Goal: Task Accomplishment & Management: Manage account settings

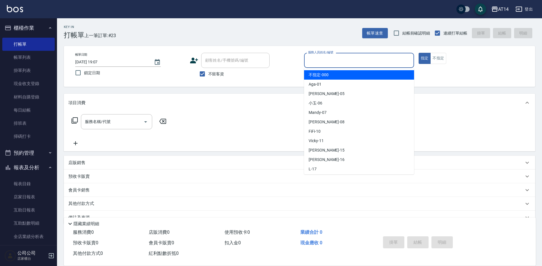
scroll to position [57, 0]
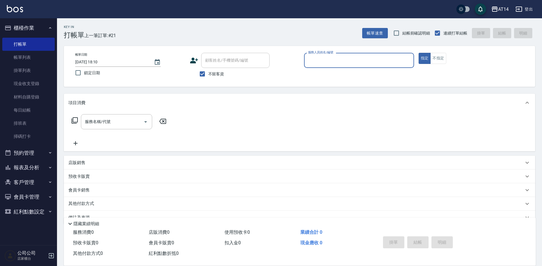
click at [347, 63] on input "服務人員姓名/編號" at bounding box center [359, 60] width 105 height 10
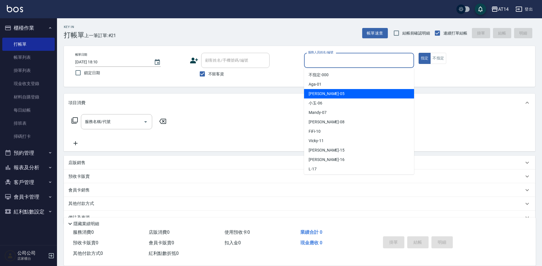
click at [318, 92] on span "Patty -05" at bounding box center [327, 94] width 36 height 6
type input "Patty-05"
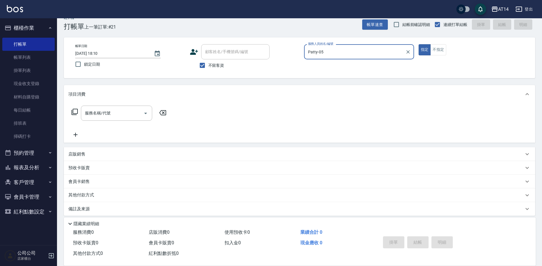
scroll to position [13, 0]
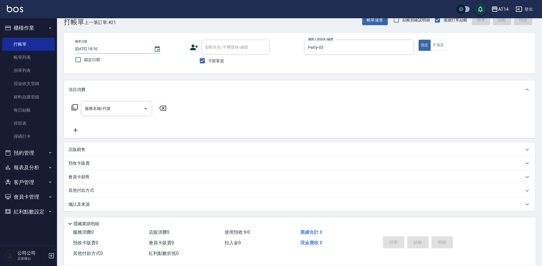
click at [74, 207] on div "備註及來源" at bounding box center [300, 204] width 472 height 14
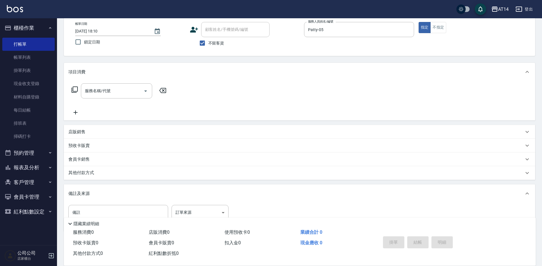
scroll to position [51, 0]
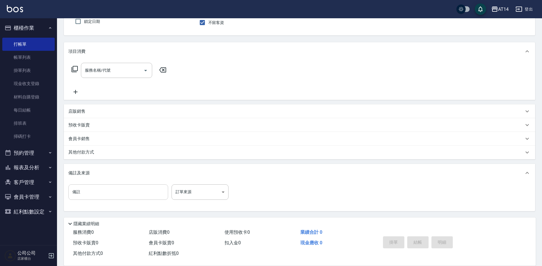
click at [90, 191] on input "備註" at bounding box center [118, 191] width 100 height 15
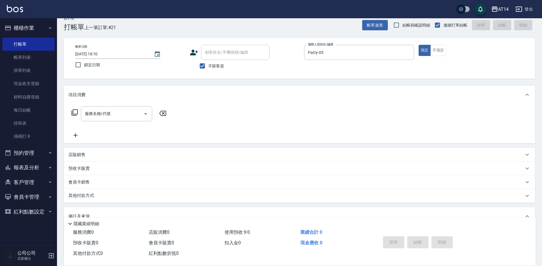
scroll to position [0, 0]
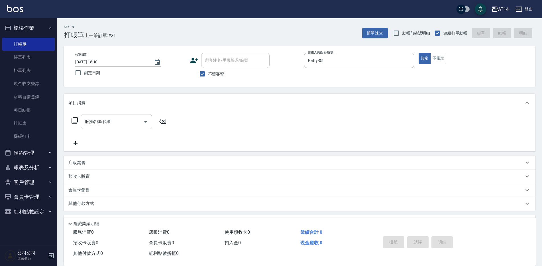
click at [92, 118] on div "服務名稱/代號 服務名稱/代號" at bounding box center [116, 121] width 71 height 15
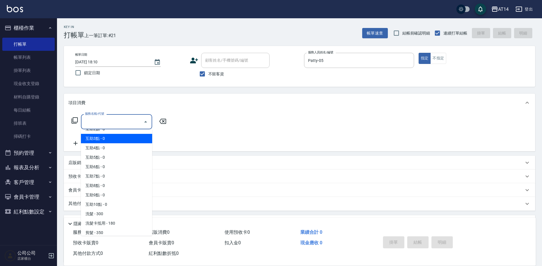
scroll to position [57, 0]
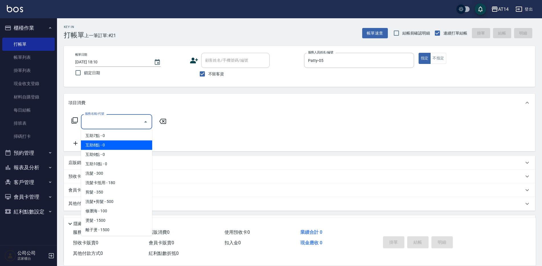
click at [221, 120] on div "服務名稱/代號 服務名稱/代號" at bounding box center [300, 131] width 472 height 39
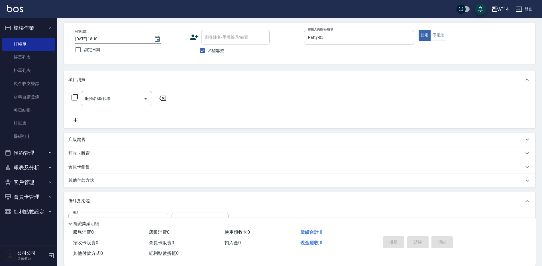
scroll to position [51, 0]
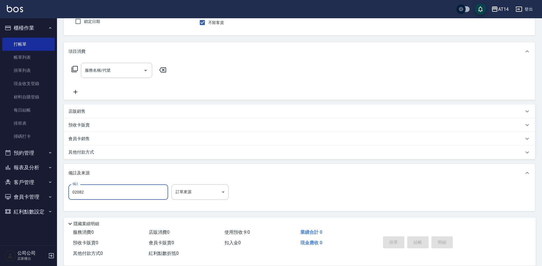
click at [72, 191] on input "02082" at bounding box center [118, 191] width 100 height 15
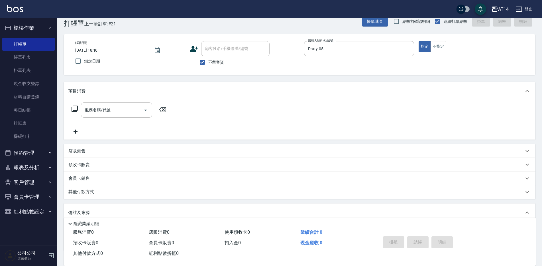
scroll to position [0, 0]
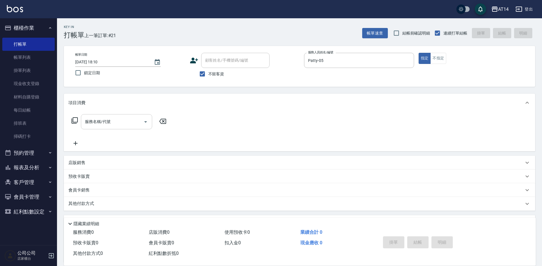
type input "後五碼02082"
click at [108, 120] on div "服務名稱/代號 服務名稱/代號" at bounding box center [116, 121] width 71 height 15
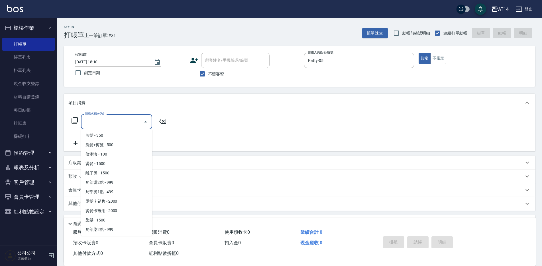
scroll to position [114, 0]
click at [97, 216] on span "染髮 - 1500" at bounding box center [116, 219] width 71 height 9
type input "染髮(041)"
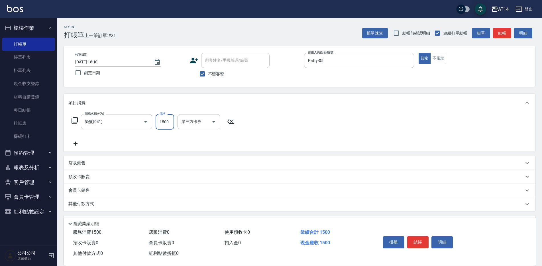
drag, startPoint x: 165, startPoint y: 124, endPoint x: 160, endPoint y: 123, distance: 5.1
click at [165, 124] on input "1500" at bounding box center [165, 121] width 19 height 15
type input "4500"
click at [72, 144] on icon at bounding box center [75, 143] width 14 height 7
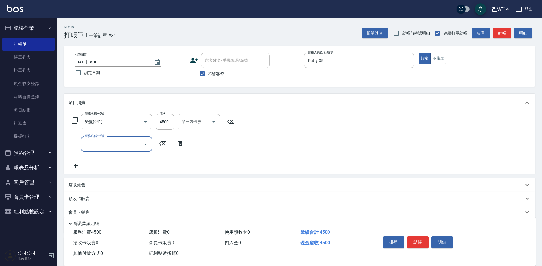
click at [85, 146] on input "服務名稱/代號" at bounding box center [113, 144] width 58 height 10
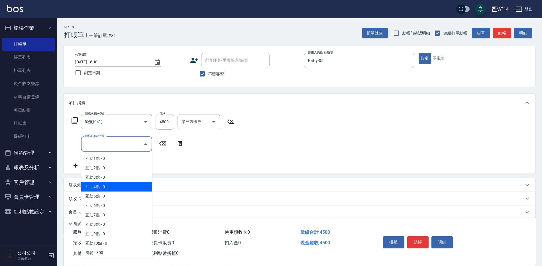
drag, startPoint x: 102, startPoint y: 187, endPoint x: 102, endPoint y: 191, distance: 4.0
click at [102, 191] on span "互助4點 - 0" at bounding box center [116, 186] width 71 height 9
type input "互助4點(004)"
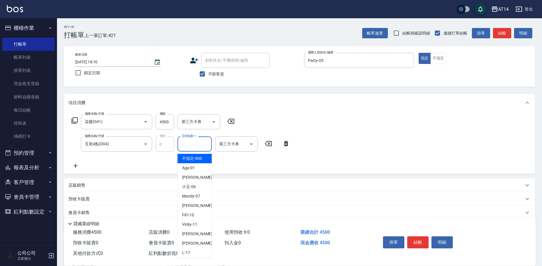
click at [207, 144] on input "互助點數-1" at bounding box center [194, 144] width 29 height 10
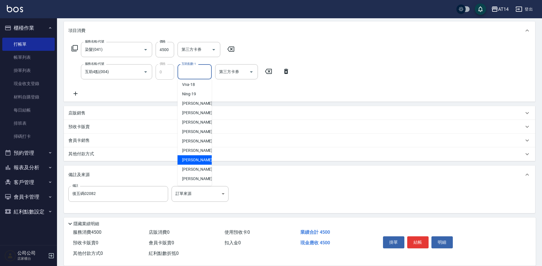
scroll to position [74, 0]
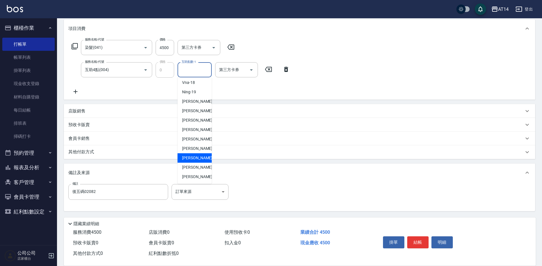
click at [197, 156] on span "蘇逸婕 -66" at bounding box center [200, 158] width 36 height 6
type input "[PERSON_NAME]-66"
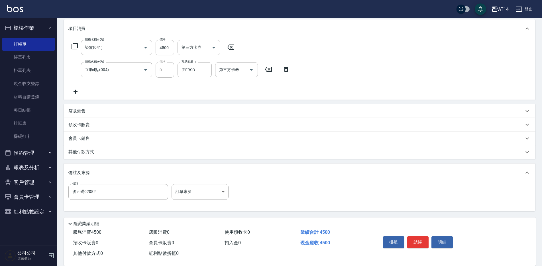
click at [88, 150] on p "其他付款方式" at bounding box center [82, 152] width 29 height 6
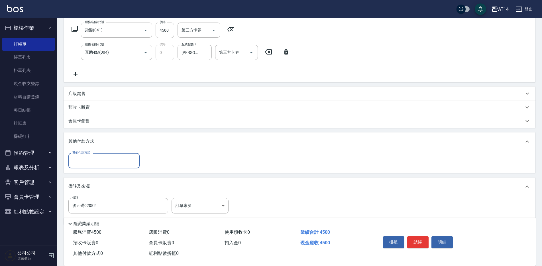
scroll to position [105, 0]
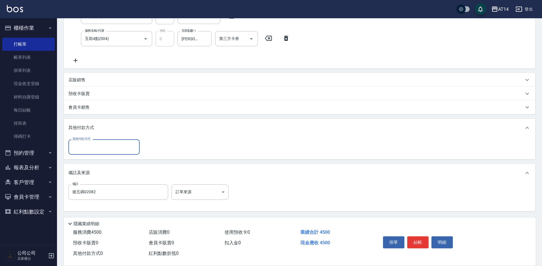
click at [92, 148] on input "其他付款方式" at bounding box center [104, 147] width 66 height 10
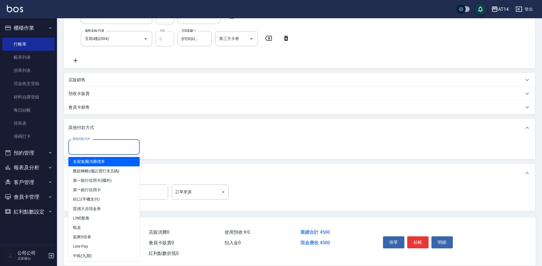
click at [87, 160] on span "名留集團消費禮券" at bounding box center [103, 161] width 71 height 9
type input "名留集團消費禮券"
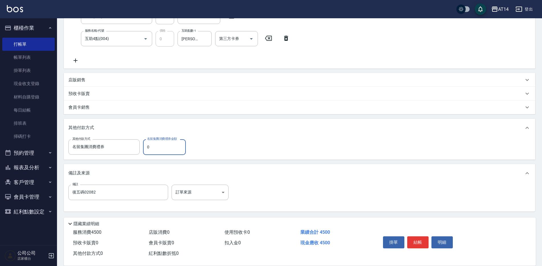
click at [76, 79] on p "店販銷售" at bounding box center [76, 80] width 17 height 6
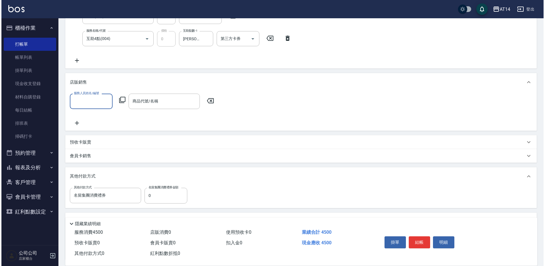
scroll to position [0, 0]
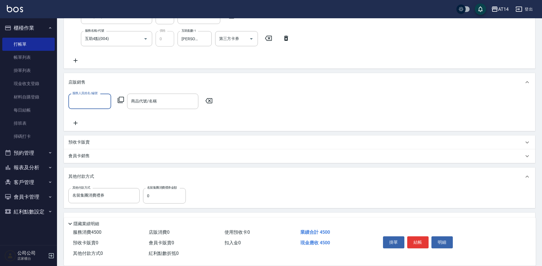
click at [85, 102] on input "服務人員姓名/編號" at bounding box center [90, 101] width 38 height 10
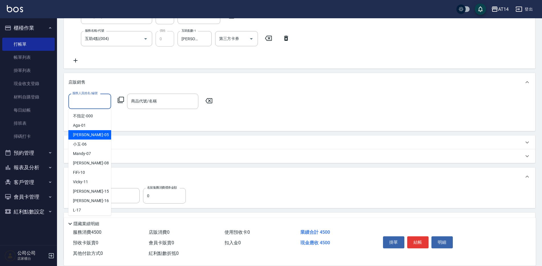
click at [84, 135] on span "Patty -05" at bounding box center [91, 135] width 36 height 6
type input "Patty-05"
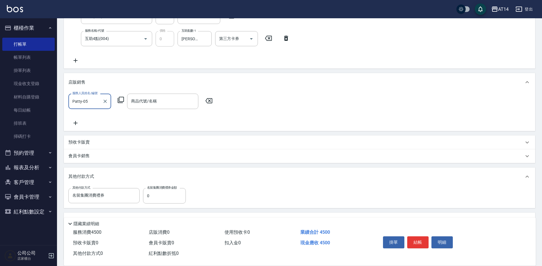
click at [118, 98] on icon at bounding box center [121, 99] width 7 height 7
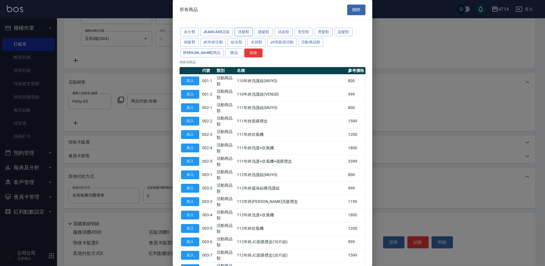
click at [249, 31] on button "洗髮類" at bounding box center [244, 32] width 18 height 9
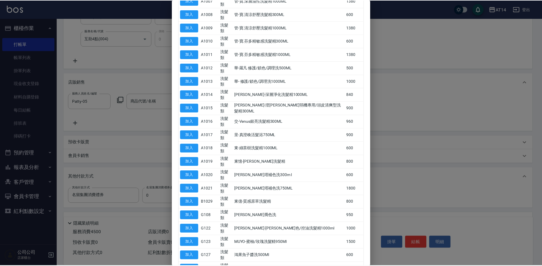
scroll to position [166, 0]
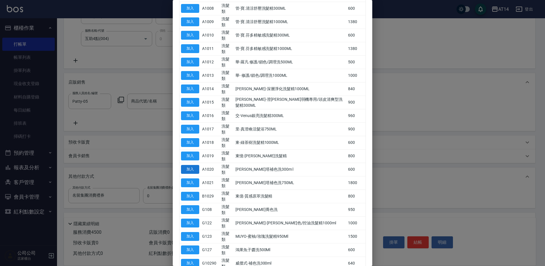
click at [186, 165] on button "加入" at bounding box center [190, 169] width 18 height 9
type input "[PERSON_NAME]塔補色洗300m l"
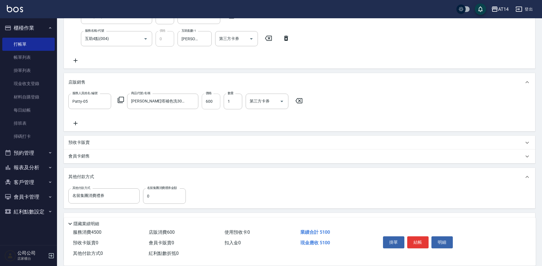
click at [214, 101] on input "600" at bounding box center [211, 101] width 19 height 15
type input "500"
click at [105, 195] on input "名留集團消費禮券" at bounding box center [100, 196] width 58 height 10
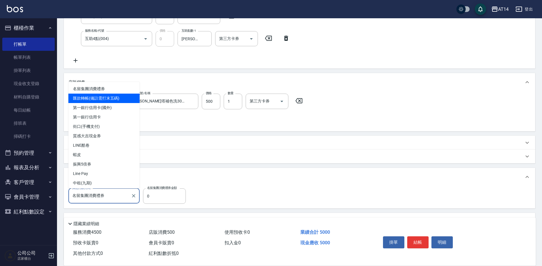
click at [110, 96] on span "匯款轉帳(備註需打末五碼)" at bounding box center [103, 98] width 71 height 9
type input "匯款轉帳(備註需打末五碼)"
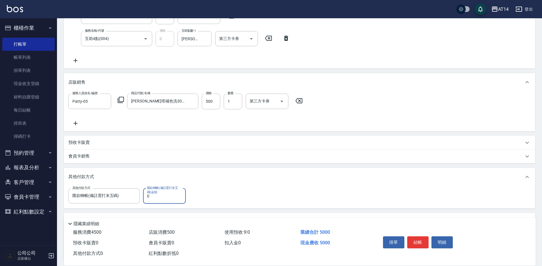
drag, startPoint x: 152, startPoint y: 198, endPoint x: 146, endPoint y: 202, distance: 7.2
click at [146, 202] on input "0" at bounding box center [164, 195] width 43 height 15
type input "5000"
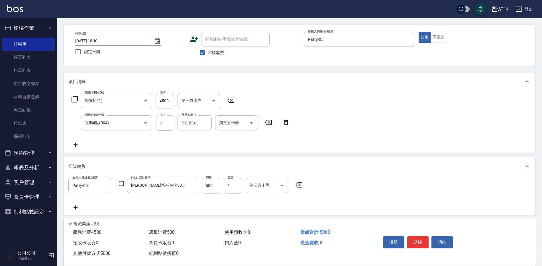
scroll to position [12, 0]
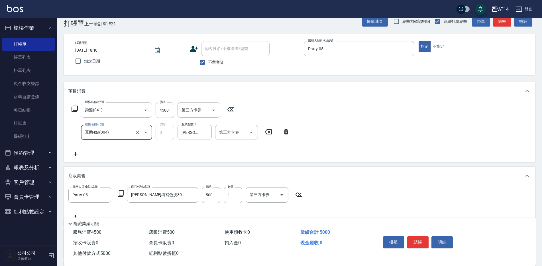
click at [113, 131] on input "互助4點(004)" at bounding box center [109, 132] width 50 height 10
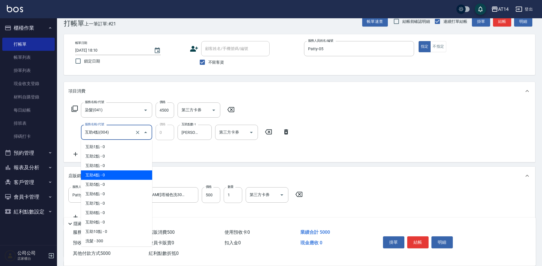
click at [113, 131] on input "互助4點(004)" at bounding box center [109, 132] width 50 height 10
click at [99, 183] on span "互助5點 - 0" at bounding box center [116, 184] width 71 height 9
type input "互助5點(005)"
type input "0"
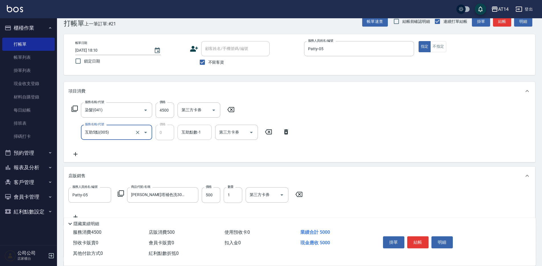
click at [188, 132] on div "互助點數-1 互助點數-1" at bounding box center [195, 132] width 34 height 15
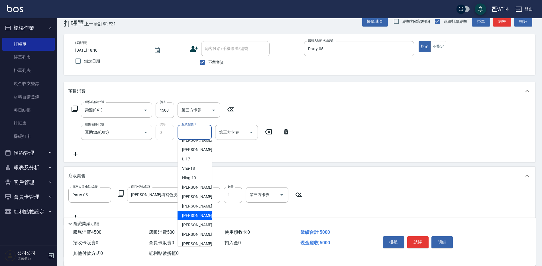
scroll to position [86, 0]
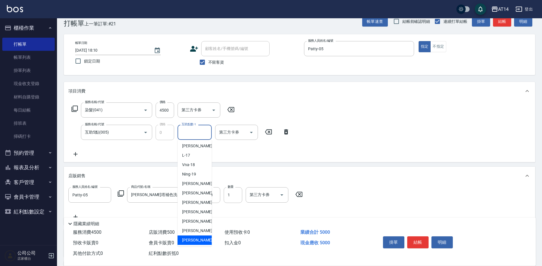
click at [189, 240] on span "蘇逸婕 -66" at bounding box center [200, 240] width 36 height 6
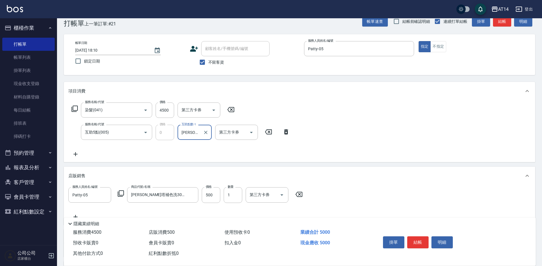
type input "[PERSON_NAME]-66"
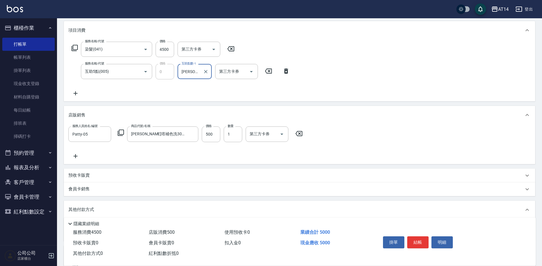
scroll to position [126, 0]
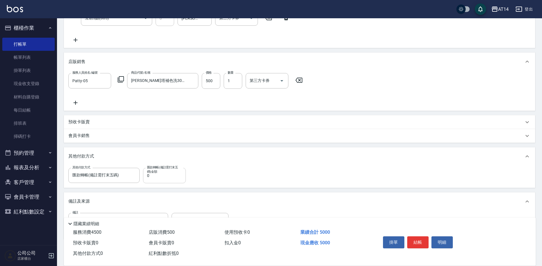
drag, startPoint x: 155, startPoint y: 173, endPoint x: 145, endPoint y: 181, distance: 13.2
click at [145, 181] on div "匯款轉帳(備註需打末五碼)金額 0 匯款轉帳(備註需打末五碼)金額" at bounding box center [164, 175] width 43 height 15
drag, startPoint x: 155, startPoint y: 177, endPoint x: 145, endPoint y: 180, distance: 9.9
click at [145, 180] on input "0" at bounding box center [164, 175] width 43 height 15
type input "5000"
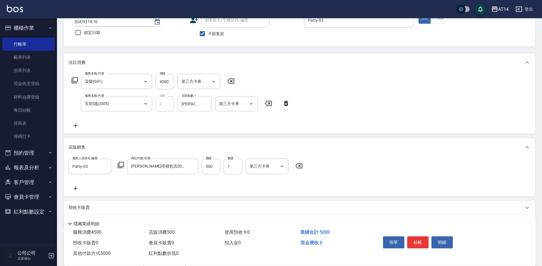
scroll to position [0, 0]
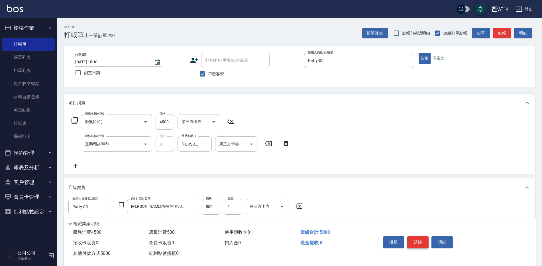
click at [416, 236] on button "結帳" at bounding box center [418, 242] width 21 height 12
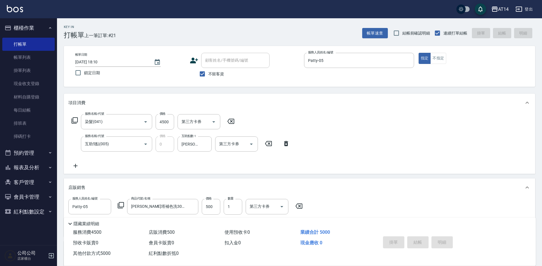
type input "2025/09/06 19:45"
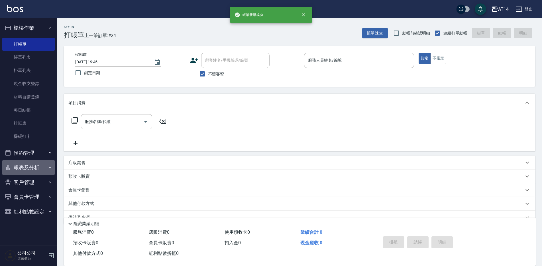
click at [23, 167] on button "報表及分析" at bounding box center [28, 167] width 52 height 15
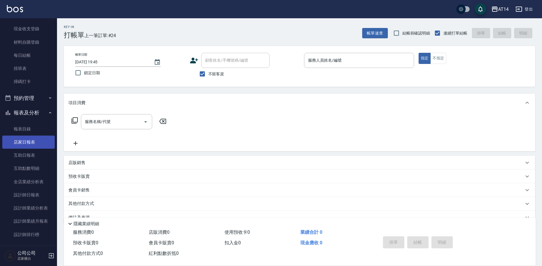
scroll to position [57, 0]
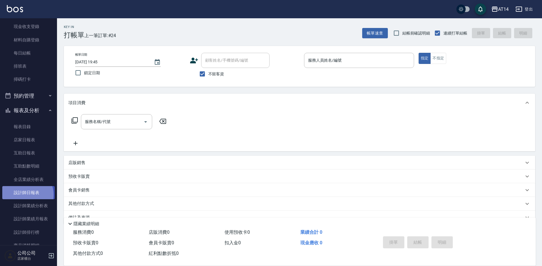
click at [25, 195] on link "設計師日報表" at bounding box center [28, 192] width 52 height 13
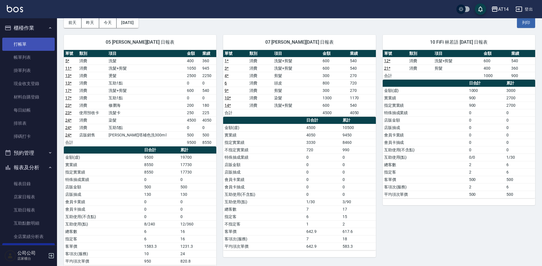
click at [34, 47] on link "打帳單" at bounding box center [28, 44] width 52 height 13
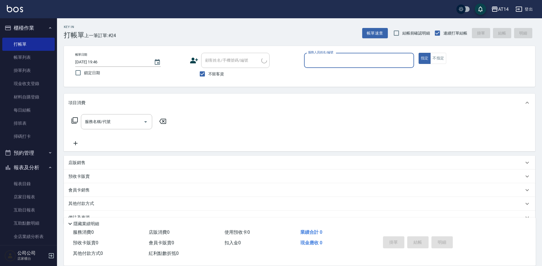
click at [330, 60] on input "服務人員姓名/編號" at bounding box center [359, 60] width 105 height 10
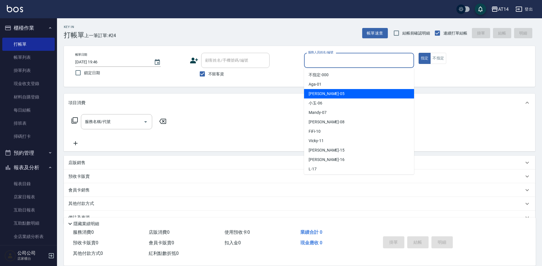
click at [326, 96] on div "Patty -05" at bounding box center [359, 93] width 110 height 9
type input "Patty-05"
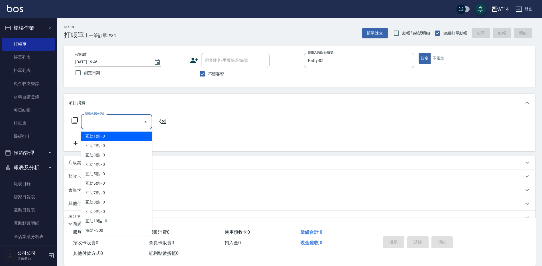
click at [121, 124] on input "服務名稱/代號" at bounding box center [113, 122] width 58 height 10
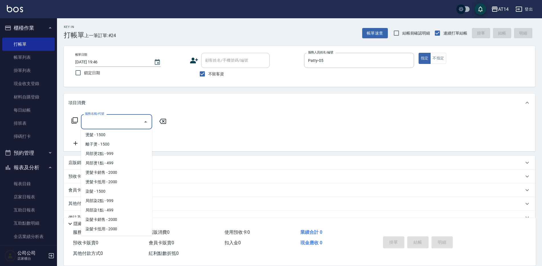
scroll to position [200, 0]
click at [100, 199] on span "護髮 - 1000" at bounding box center [116, 199] width 71 height 9
type input "護髮(051)"
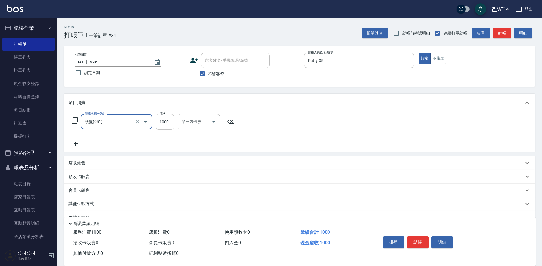
click at [170, 124] on input "1000" at bounding box center [165, 121] width 19 height 15
type input "600"
click at [78, 144] on icon at bounding box center [75, 143] width 14 height 7
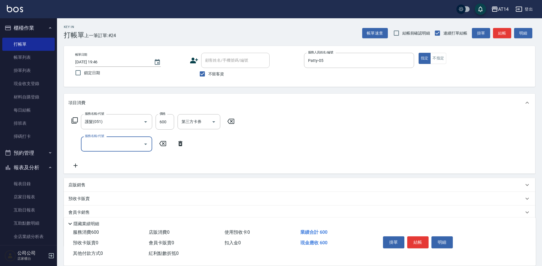
click at [99, 143] on input "服務名稱/代號" at bounding box center [113, 144] width 58 height 10
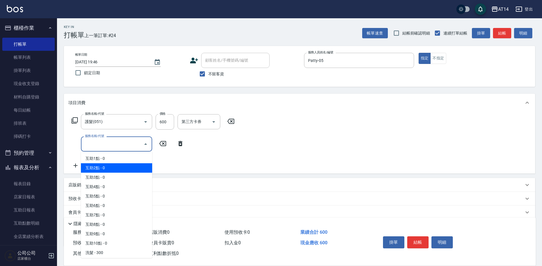
click at [94, 168] on span "互助2點 - 0" at bounding box center [116, 167] width 71 height 9
type input "互助2點(002)"
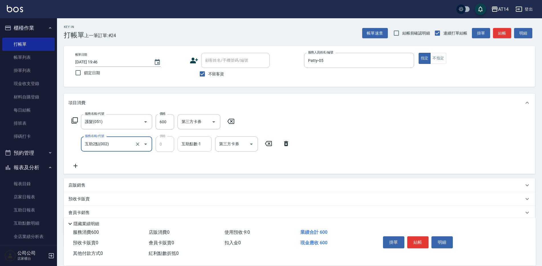
click at [196, 144] on input "互助點數-1" at bounding box center [194, 144] width 29 height 10
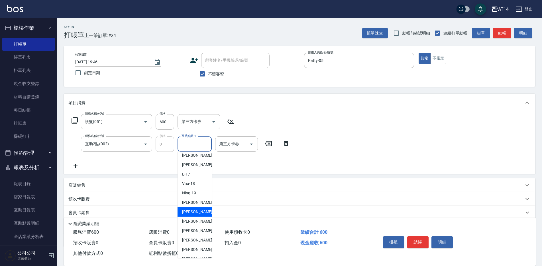
scroll to position [105, 0]
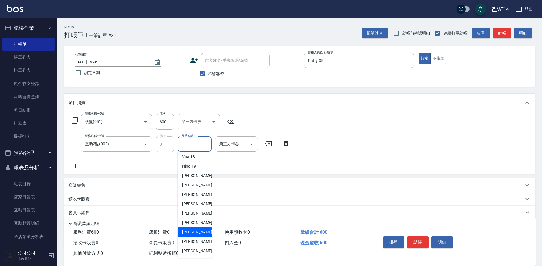
click at [191, 231] on span "蘇逸婕 -66" at bounding box center [200, 232] width 36 height 6
type input "[PERSON_NAME]-66"
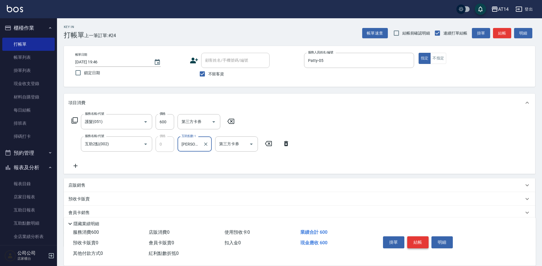
click at [422, 241] on button "結帳" at bounding box center [418, 242] width 21 height 12
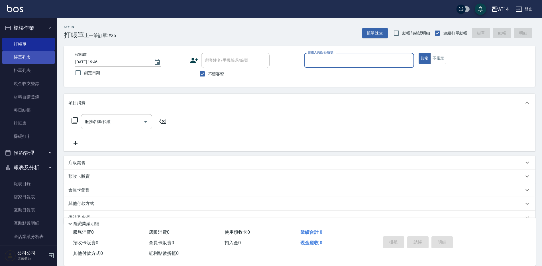
click at [36, 60] on link "帳單列表" at bounding box center [28, 57] width 52 height 13
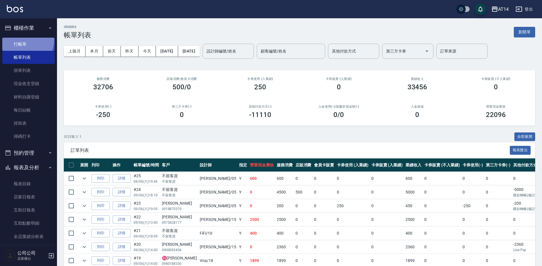
click at [24, 40] on link "打帳單" at bounding box center [28, 44] width 52 height 13
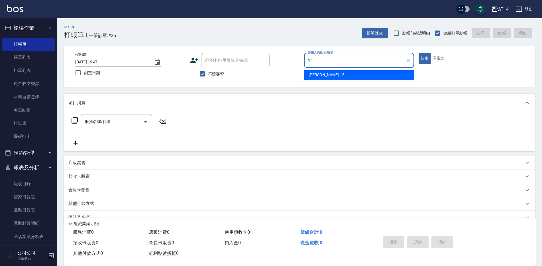
type input "1"
type input "Vicky-11"
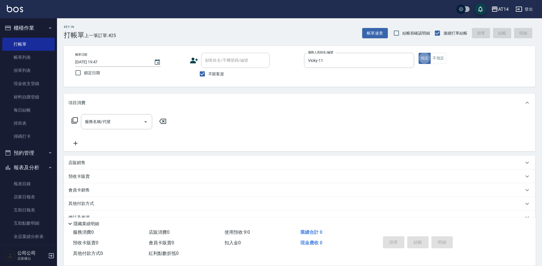
type button "true"
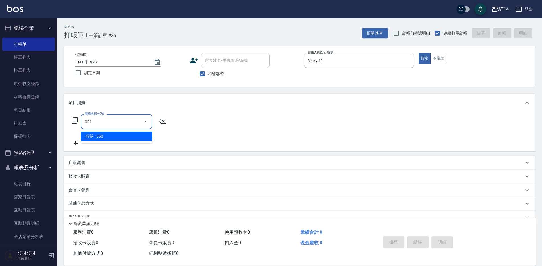
type input "剪髮(021)"
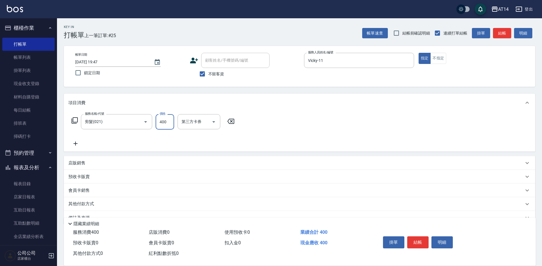
type input "400"
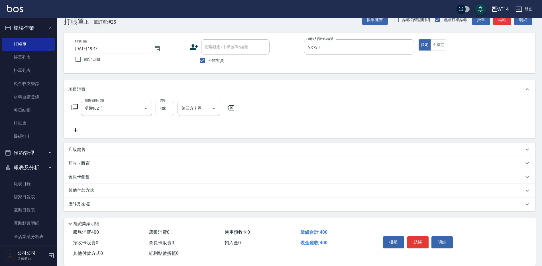
click at [168, 207] on div "備註及來源" at bounding box center [296, 204] width 456 height 6
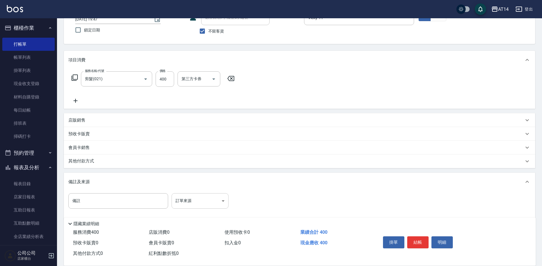
scroll to position [52, 0]
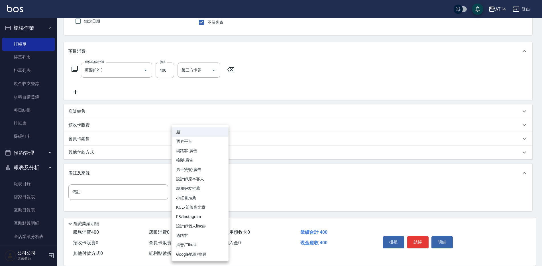
click at [201, 191] on body "AT14 登出 櫃檯作業 打帳單 帳單列表 掛單列表 現金收支登錄 材料自購登錄 每日結帳 排班表 掃碼打卡 預約管理 預約管理 單日預約紀錄 單週預約紀錄 …" at bounding box center [271, 106] width 542 height 317
click at [216, 161] on li "接髮-廣告" at bounding box center [200, 159] width 57 height 9
type input "接髮-廣告"
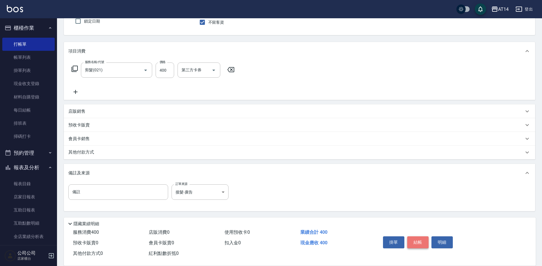
click at [419, 240] on button "結帳" at bounding box center [418, 242] width 21 height 12
type input "2025/09/06 20:01"
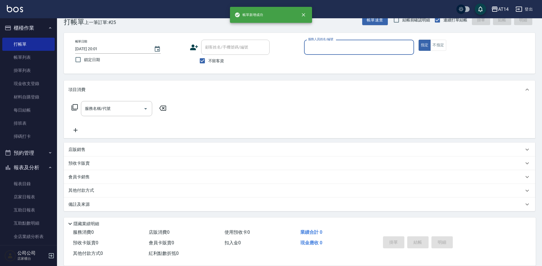
scroll to position [13, 0]
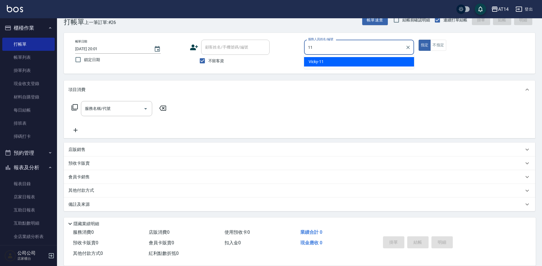
type input "Vicky-11"
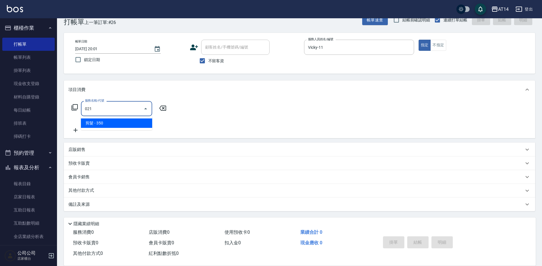
type input "剪髮(021)"
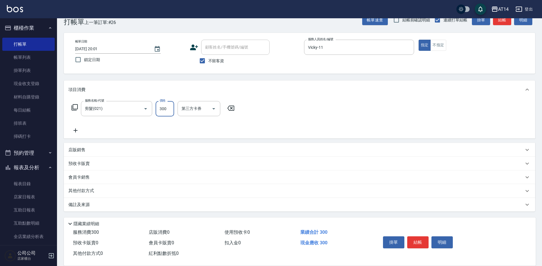
type input "300"
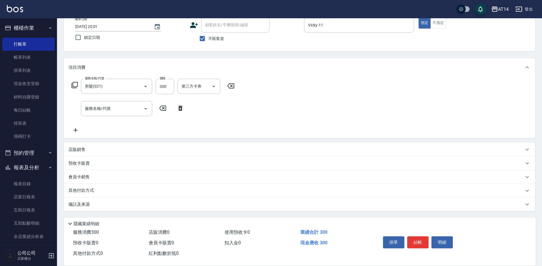
click at [184, 204] on div "備註及來源" at bounding box center [296, 204] width 456 height 6
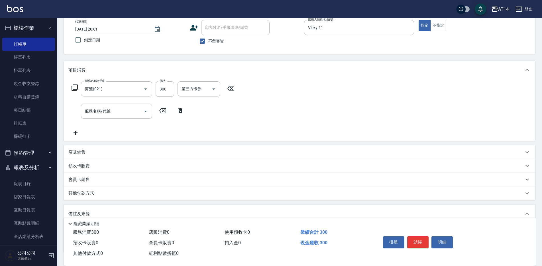
scroll to position [64, 0]
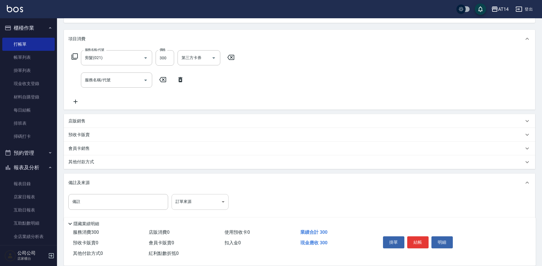
click at [189, 202] on body "AT14 登出 櫃檯作業 打帳單 帳單列表 掛單列表 現金收支登錄 材料自購登錄 每日結帳 排班表 掃碼打卡 預約管理 預約管理 單日預約紀錄 單週預約紀錄 …" at bounding box center [271, 106] width 542 height 340
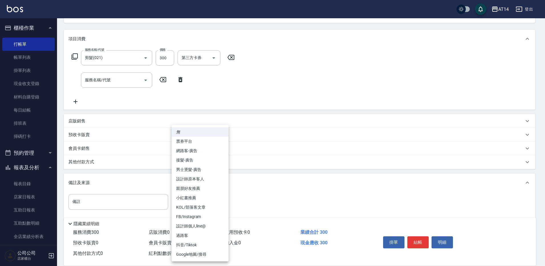
click at [214, 182] on li "設計師原本客人" at bounding box center [200, 178] width 57 height 9
type input "設計師原本客人"
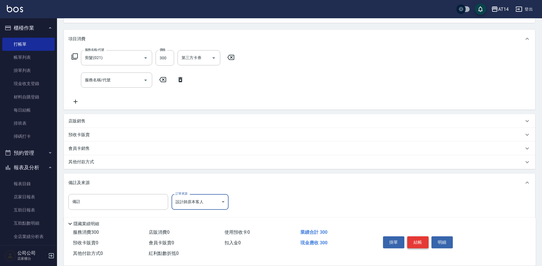
click at [420, 245] on button "結帳" at bounding box center [418, 242] width 21 height 12
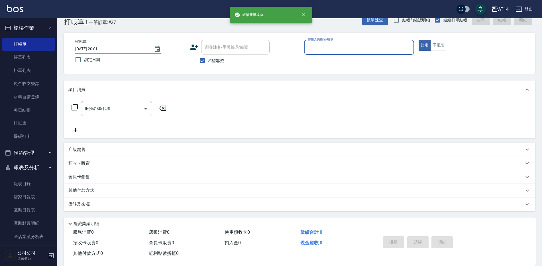
scroll to position [13, 0]
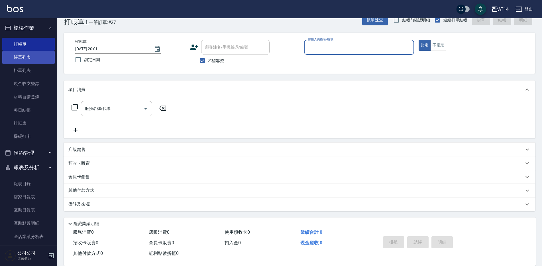
click at [46, 54] on link "帳單列表" at bounding box center [28, 57] width 52 height 13
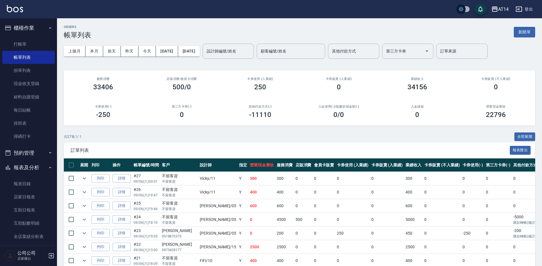
click at [67, 35] on h3 "帳單列表" at bounding box center [77, 35] width 27 height 8
click at [126, 190] on link "詳情" at bounding box center [122, 192] width 18 height 9
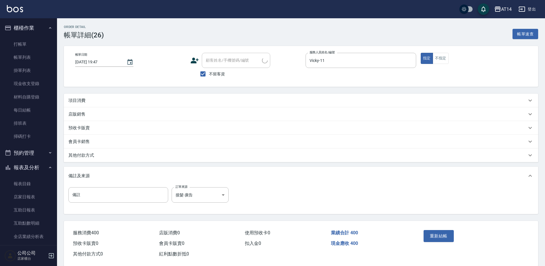
type input "2025/09/06 19:47"
checkbox input "true"
type input "Vicky-11"
type input "接髮-廣告"
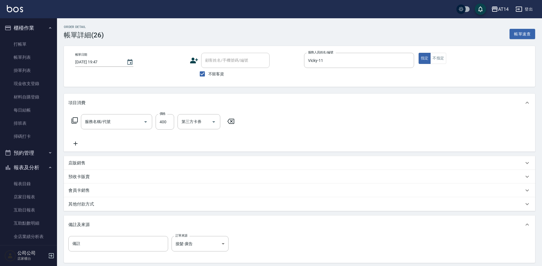
type input "剪髮(021)"
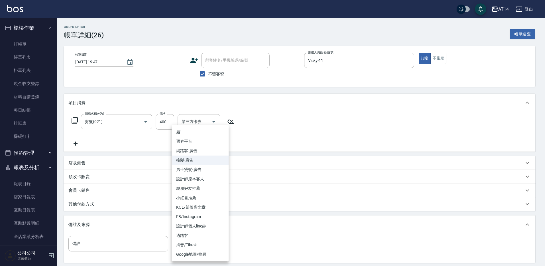
click at [209, 243] on body "AT14 登出 櫃檯作業 打帳單 帳單列表 掛單列表 現金收支登錄 材料自購登錄 每日結帳 排班表 掃碼打卡 預約管理 預約管理 單日預約紀錄 單週預約紀錄 …" at bounding box center [272, 161] width 545 height 322
click at [214, 182] on li "設計師原本客人" at bounding box center [200, 178] width 57 height 9
type input "設計師原本客人"
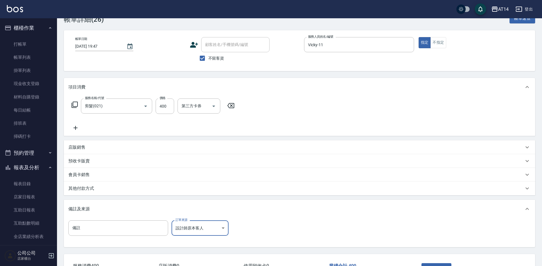
scroll to position [29, 0]
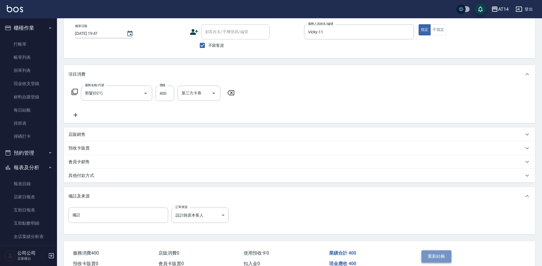
click at [436, 254] on button "重新結帳" at bounding box center [437, 256] width 30 height 12
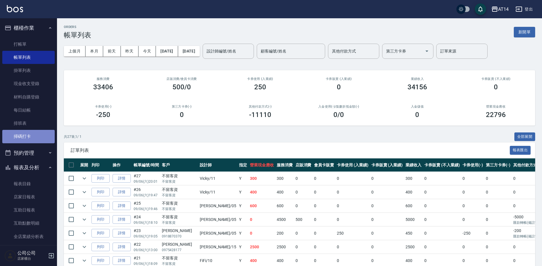
click at [29, 143] on link "掃碼打卡" at bounding box center [28, 136] width 52 height 13
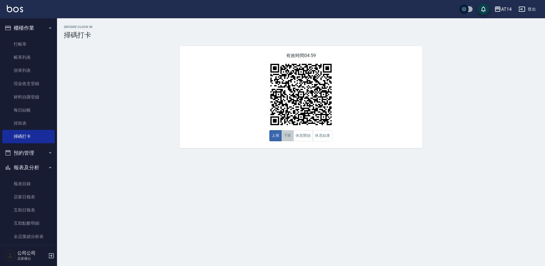
click at [288, 138] on button "下班" at bounding box center [288, 135] width 12 height 11
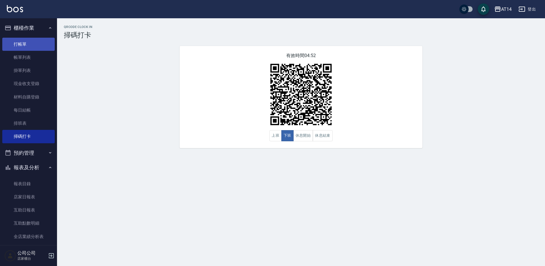
click at [31, 40] on link "打帳單" at bounding box center [28, 44] width 52 height 13
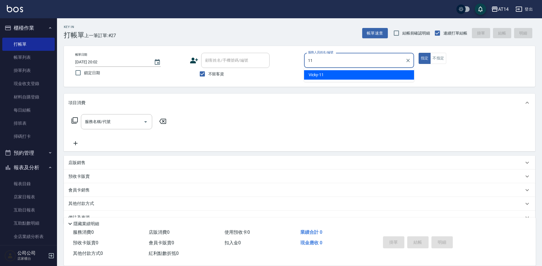
type input "Vicky-11"
type button "true"
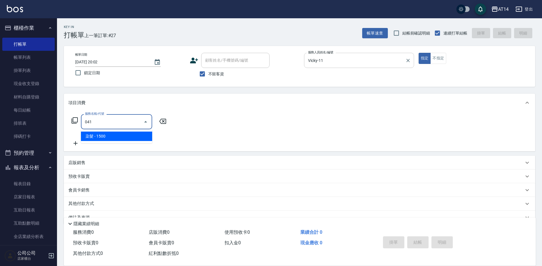
type input "染髮(041)"
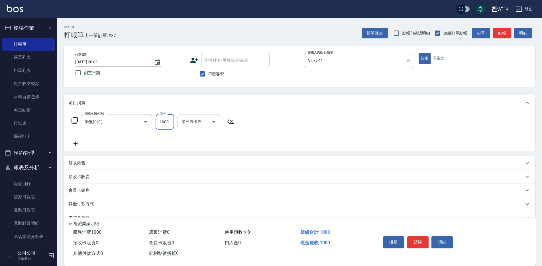
type input "1000"
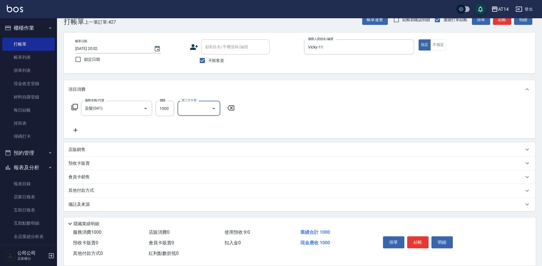
click at [102, 202] on div "備註及來源" at bounding box center [296, 204] width 456 height 6
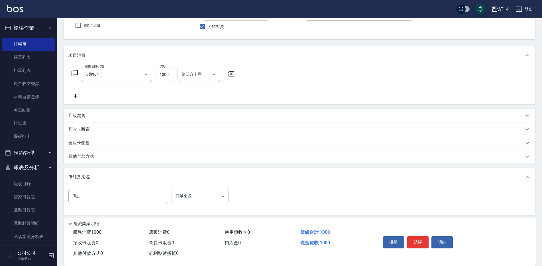
scroll to position [52, 0]
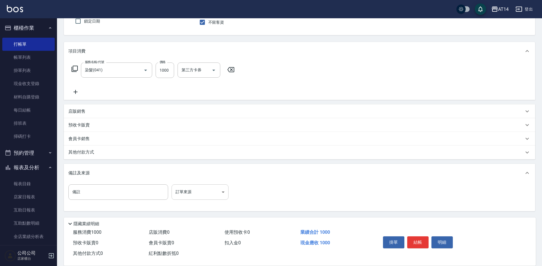
click at [195, 185] on body "AT14 登出 櫃檯作業 打帳單 帳單列表 掛單列表 現金收支登錄 材料自購登錄 每日結帳 排班表 掃碼打卡 預約管理 預約管理 單日預約紀錄 單週預約紀錄 …" at bounding box center [271, 106] width 542 height 317
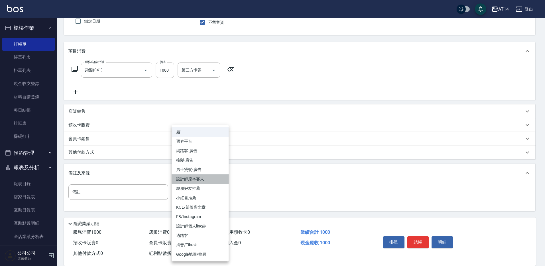
click at [206, 175] on li "設計師原本客人" at bounding box center [200, 178] width 57 height 9
type input "設計師原本客人"
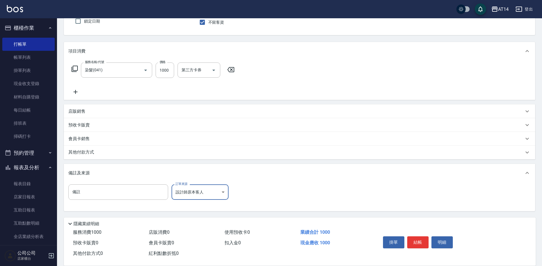
scroll to position [0, 0]
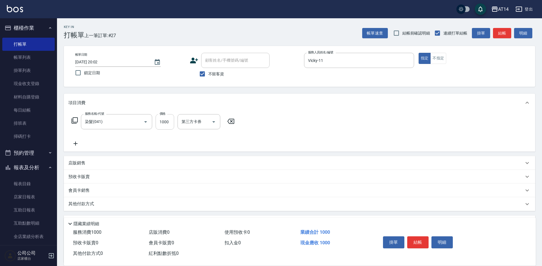
drag, startPoint x: 173, startPoint y: 121, endPoint x: 164, endPoint y: 117, distance: 9.7
click at [173, 121] on input "1000" at bounding box center [165, 121] width 19 height 15
type input "2000"
drag, startPoint x: 425, startPoint y: 242, endPoint x: 517, endPoint y: 265, distance: 95.1
click at [424, 242] on button "結帳" at bounding box center [418, 242] width 21 height 12
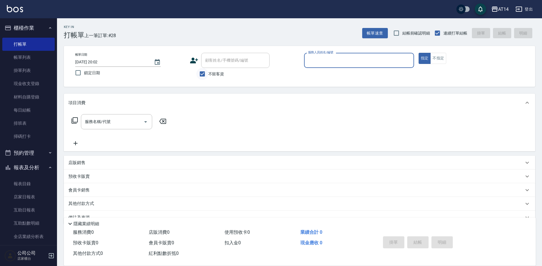
click at [205, 76] on input "不留客資" at bounding box center [203, 74] width 12 height 12
checkbox input "false"
click at [217, 66] on div "顧客姓名/手機號碼/編號" at bounding box center [235, 60] width 68 height 15
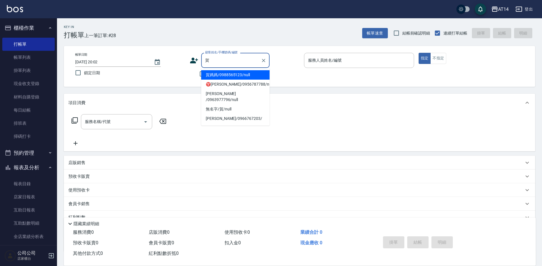
click at [232, 73] on li "賀媽媽/0988565123/null" at bounding box center [235, 74] width 68 height 9
type input "賀媽媽/0988565123/null"
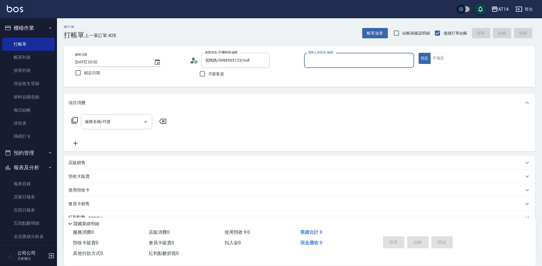
type input "Vicky-11"
click at [139, 200] on div "項目消費 服務名稱/代號 服務名稱/代號 店販銷售 服務人員姓名/編號 服務人員姓名/編號 商品代號/名稱 商品代號/名稱 預收卡販賣 卡券名稱/代號 卡券名…" at bounding box center [300, 174] width 472 height 160
click at [140, 199] on div "會員卡銷售 服務人員姓名/編號 服務人員姓名/編號 會員卡名稱/代號 會員卡名稱/代號" at bounding box center [300, 206] width 472 height 14
click at [120, 188] on div "使用預收卡 x15" at bounding box center [296, 191] width 456 height 9
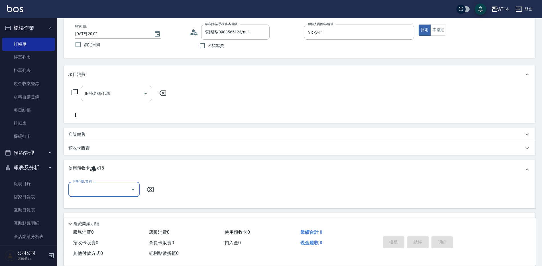
scroll to position [29, 0]
click at [114, 187] on input "卡券代號/名稱" at bounding box center [100, 189] width 58 height 10
click at [111, 204] on div "洗髮卡 剩餘8張" at bounding box center [103, 203] width 71 height 9
type input "洗髮卡"
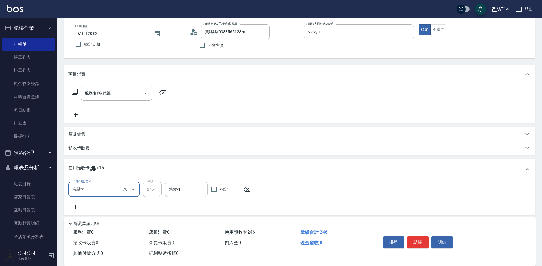
click at [189, 194] on input "洗髮-1" at bounding box center [187, 189] width 38 height 10
type input "[PERSON_NAME]-66"
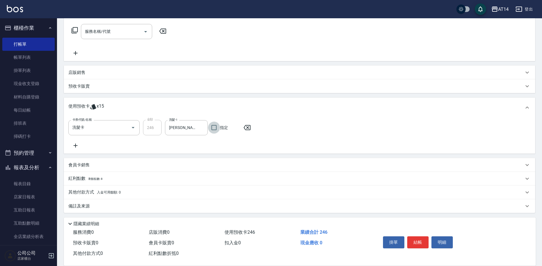
scroll to position [92, 0]
drag, startPoint x: 155, startPoint y: 201, endPoint x: 165, endPoint y: 207, distance: 11.8
click at [155, 201] on div "備註及來源" at bounding box center [300, 204] width 472 height 14
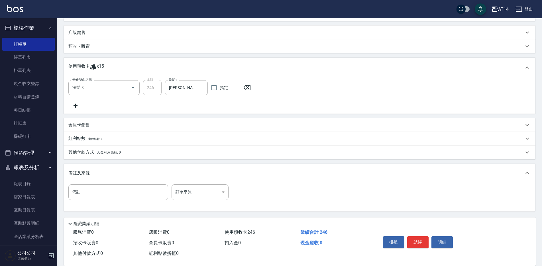
scroll to position [130, 0]
click at [213, 194] on body "AT14 登出 櫃檯作業 打帳單 帳單列表 掛單列表 現金收支登錄 材料自購登錄 每日結帳 排班表 掃碼打卡 預約管理 預約管理 單日預約紀錄 單週預約紀錄 …" at bounding box center [272, 68] width 545 height 396
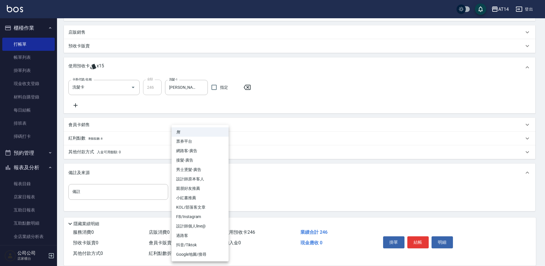
click at [223, 181] on li "設計師原本客人" at bounding box center [200, 178] width 57 height 9
type input "設計師原本客人"
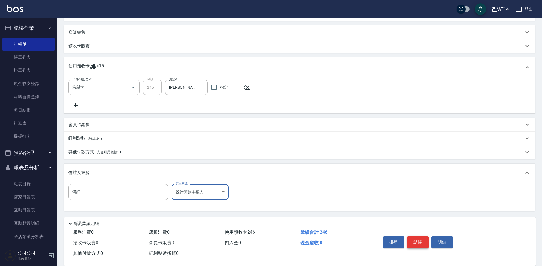
click at [419, 239] on button "結帳" at bounding box center [418, 242] width 21 height 12
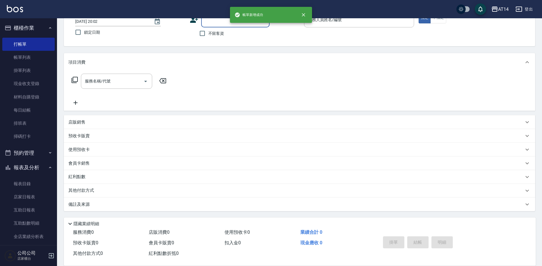
scroll to position [0, 0]
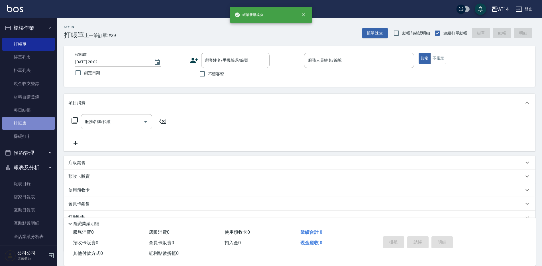
click at [34, 129] on link "排班表" at bounding box center [28, 123] width 52 height 13
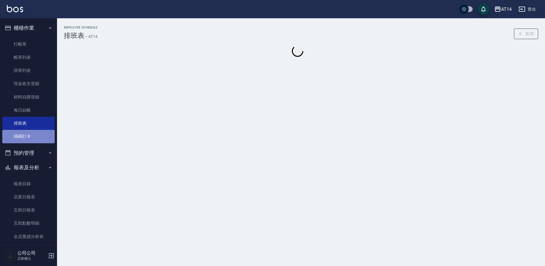
click at [37, 138] on link "掃碼打卡" at bounding box center [28, 136] width 52 height 13
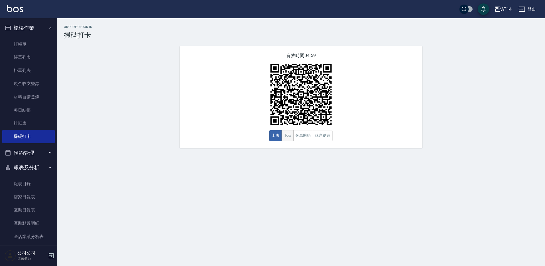
click at [289, 138] on button "下班" at bounding box center [288, 135] width 12 height 11
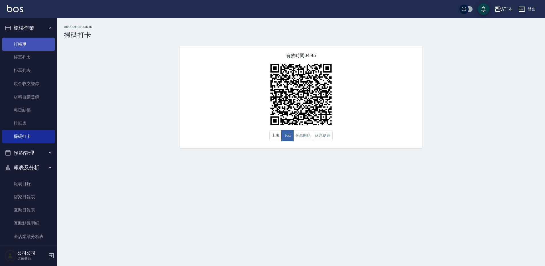
click at [39, 45] on link "打帳單" at bounding box center [28, 44] width 52 height 13
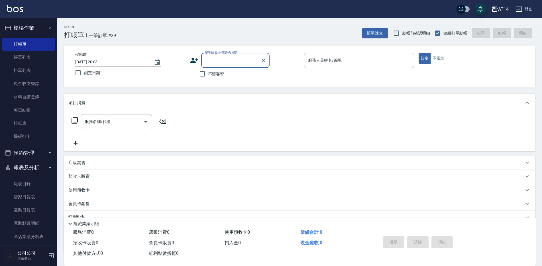
click at [47, 150] on button "預約管理" at bounding box center [28, 152] width 52 height 15
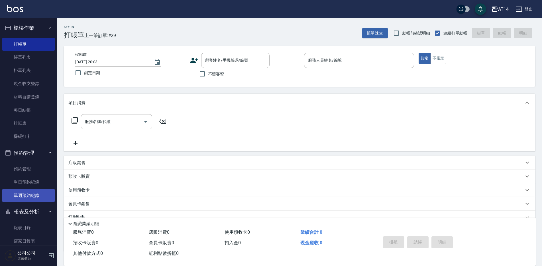
click at [40, 200] on link "單週預約紀錄" at bounding box center [28, 195] width 52 height 13
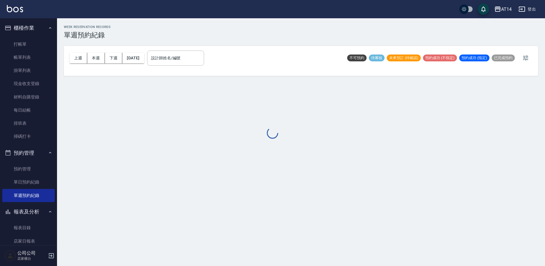
click at [165, 55] on div at bounding box center [272, 133] width 545 height 266
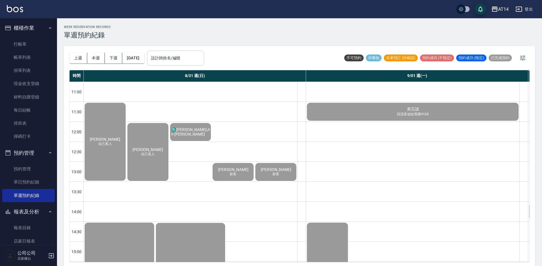
click at [164, 62] on input "設計師姓名/編號" at bounding box center [176, 58] width 52 height 10
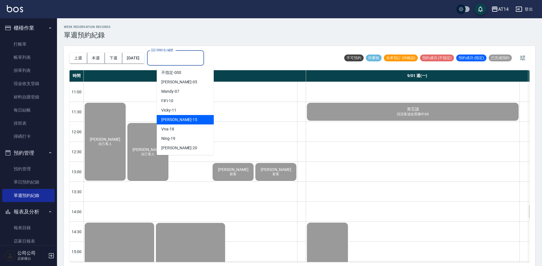
click at [183, 121] on div "Dora -15" at bounding box center [185, 119] width 57 height 9
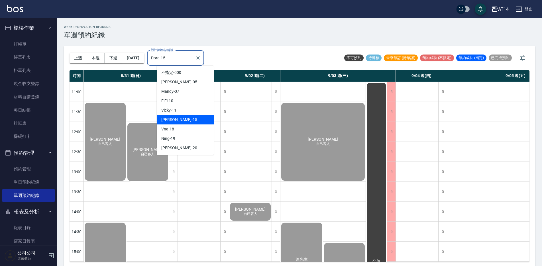
click at [193, 57] on input "Dora-15" at bounding box center [171, 58] width 43 height 10
click at [391, 25] on div "WEEK RESERVATION RECORDS 單週預約紀錄" at bounding box center [300, 32] width 472 height 14
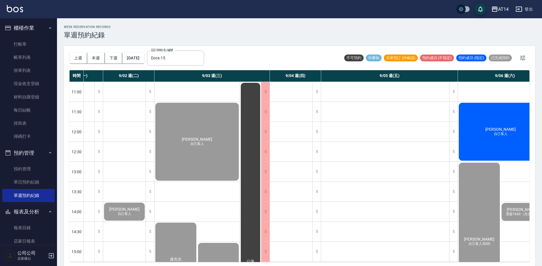
scroll to position [0, 151]
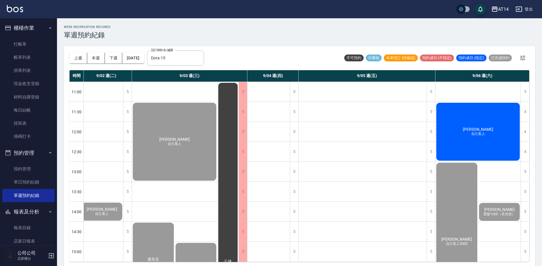
click at [467, 139] on div "王易誠 自己客人" at bounding box center [478, 132] width 85 height 60
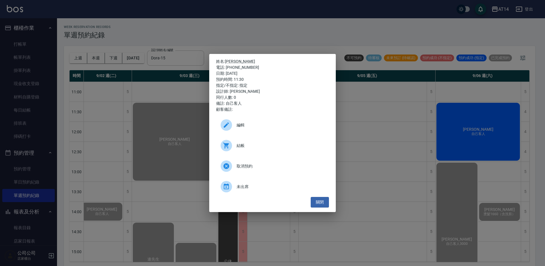
click at [242, 140] on div "結帳" at bounding box center [272, 145] width 113 height 16
drag, startPoint x: 163, startPoint y: 27, endPoint x: 166, endPoint y: 42, distance: 15.4
click at [163, 28] on div "姓名: 王易誠 電話: 0926783847 日期: 2025/09/06 預約時間: 11:30 指定/不指定: 指定 設計師: Dora 同行人數: 0 …" at bounding box center [272, 133] width 545 height 266
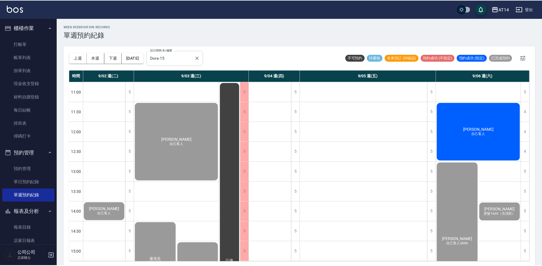
scroll to position [0, 149]
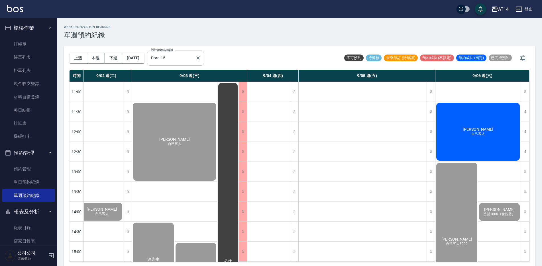
click at [192, 56] on input "Dora-15" at bounding box center [171, 58] width 43 height 10
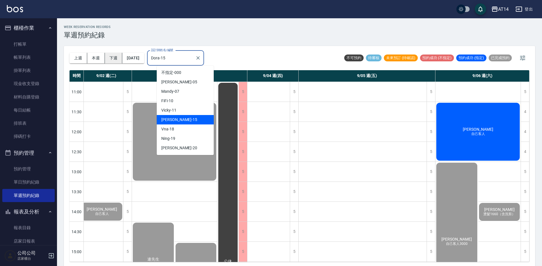
drag, startPoint x: 192, startPoint y: 56, endPoint x: 108, endPoint y: 58, distance: 83.9
click at [95, 56] on div "上週 本週 下週 2025/08/31 設計師姓名/編號 Dora-15 設計師姓名/編號" at bounding box center [137, 58] width 135 height 24
click at [177, 113] on div "Vicky -11" at bounding box center [185, 110] width 57 height 9
type input "Vicky-11"
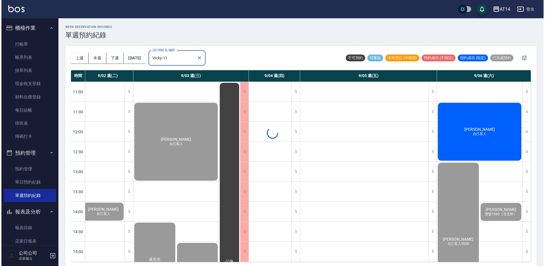
scroll to position [0, 0]
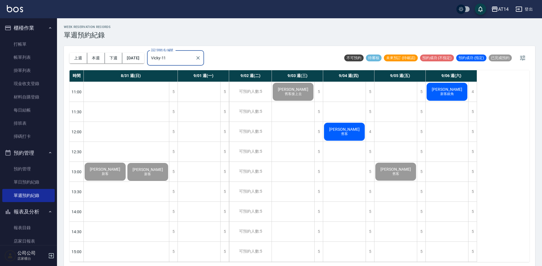
click at [453, 94] on span "新客銀角" at bounding box center [448, 94] width 16 height 5
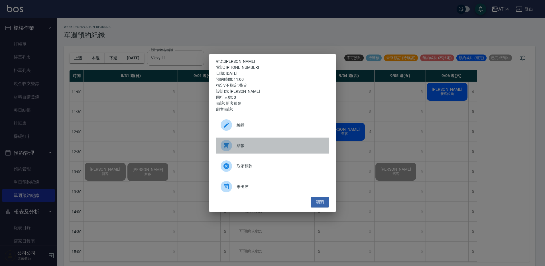
click at [288, 145] on span "結帳" at bounding box center [281, 146] width 88 height 6
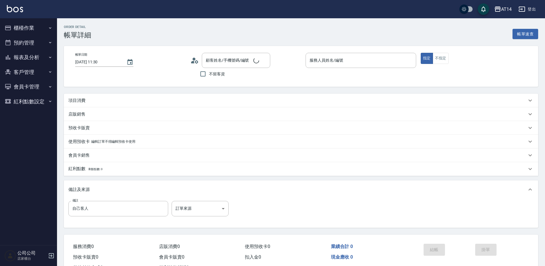
type input "2025/09/06 11:30"
type input "自己客人"
click at [84, 104] on div "項目消費" at bounding box center [301, 101] width 475 height 14
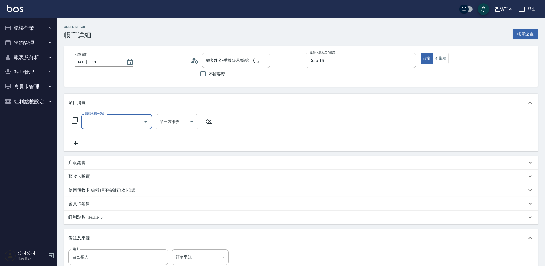
type input "Dora-15"
click at [87, 102] on div "項目消費" at bounding box center [297, 103] width 459 height 6
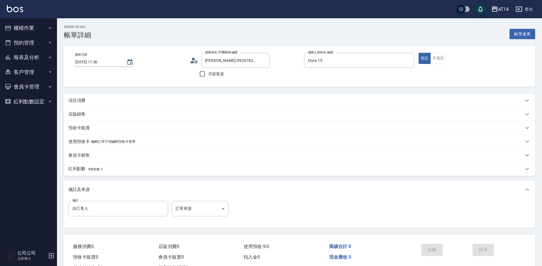
type input "王易誠/0926783847/null"
click at [87, 102] on div "項目消費" at bounding box center [296, 101] width 456 height 6
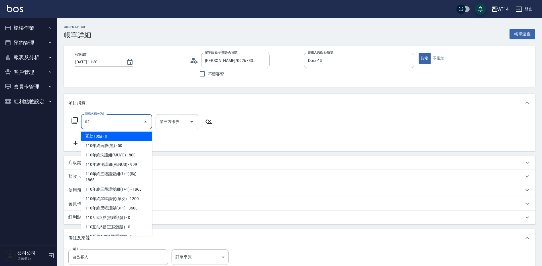
type input "022"
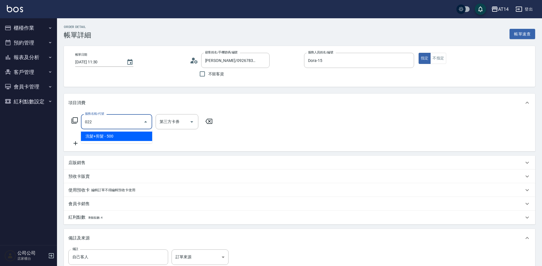
type input "1"
type input "洗髮+剪髮(022)"
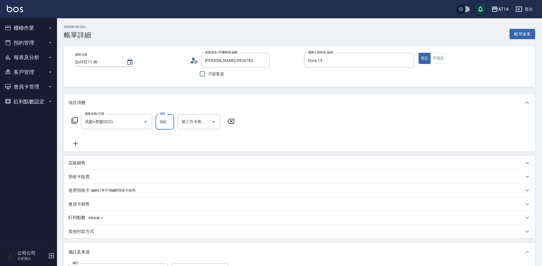
type input "6"
type input "0"
type input "650"
type input "1"
type input "650"
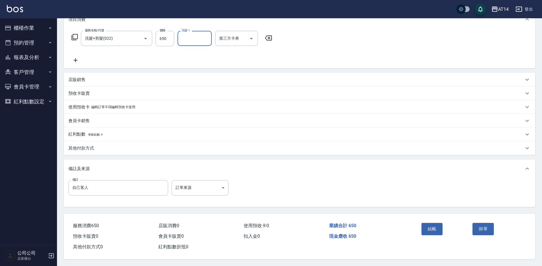
scroll to position [86, 0]
click at [222, 191] on body "AT14 登出 櫃檯作業 打帳單 帳單列表 掛單列表 現金收支登錄 材料自購登錄 每日結帳 排班表 掃碼打卡 預約管理 預約管理 單日預約紀錄 單週預約紀錄 …" at bounding box center [272, 91] width 545 height 349
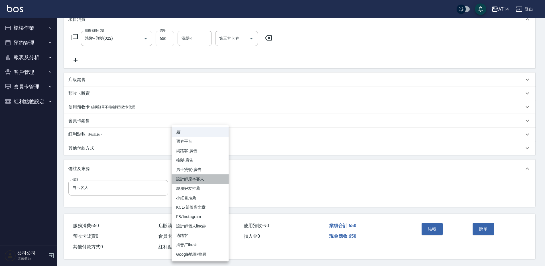
click at [221, 181] on li "設計師原本客人" at bounding box center [200, 178] width 57 height 9
type input "設計師原本客人"
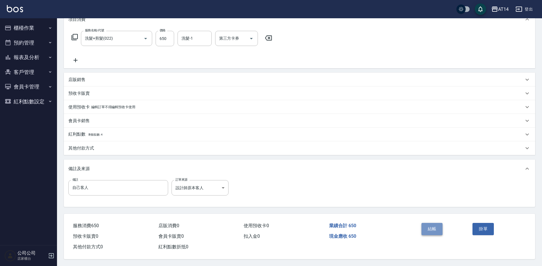
click at [432, 224] on button "結帳" at bounding box center [432, 229] width 21 height 12
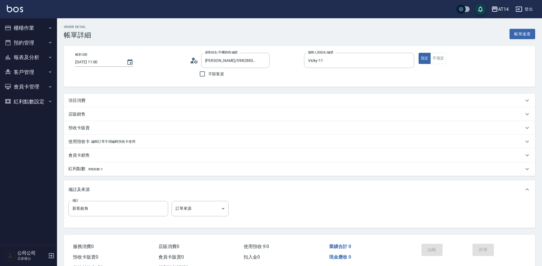
click at [104, 106] on div "項目消費" at bounding box center [300, 101] width 472 height 14
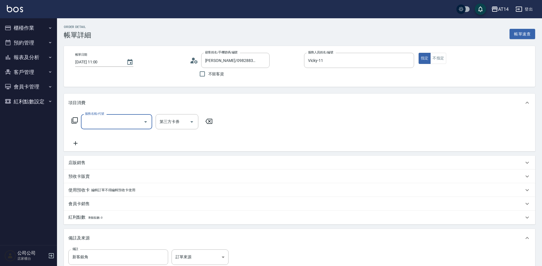
click at [95, 124] on input "服務名稱/代號" at bounding box center [113, 122] width 58 height 10
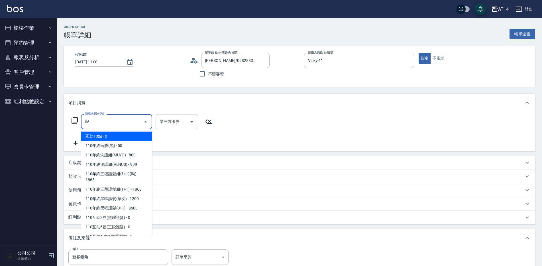
type input "061"
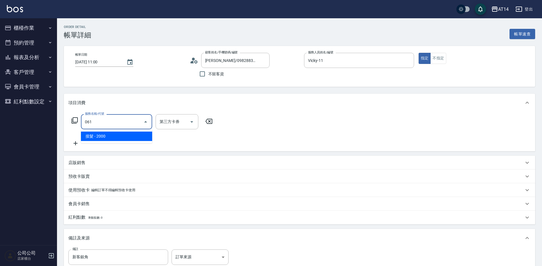
type input "4"
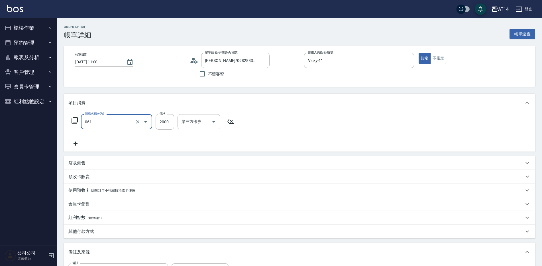
type input "接髮(061)"
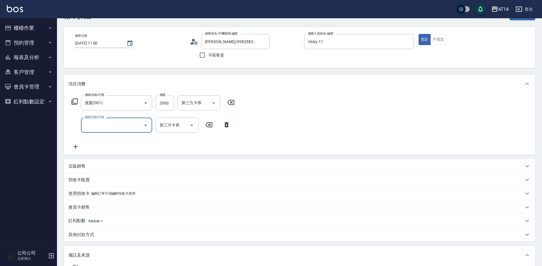
scroll to position [29, 0]
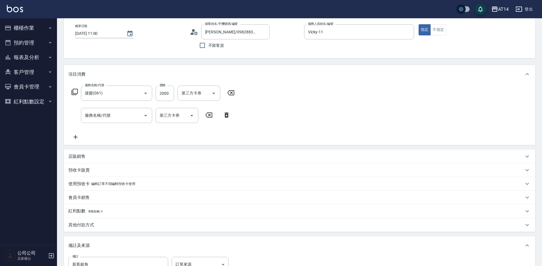
click at [102, 157] on div "店販銷售" at bounding box center [296, 156] width 456 height 6
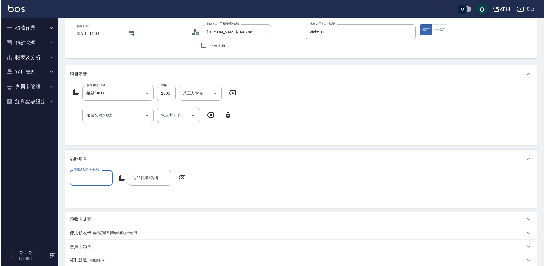
scroll to position [0, 0]
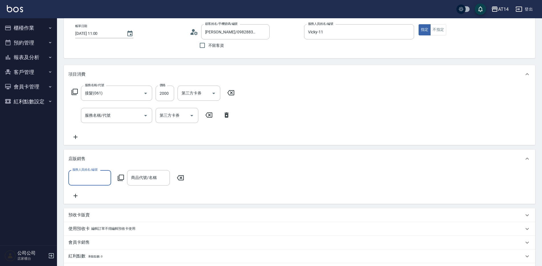
click at [95, 177] on input "服務人員姓名/編號" at bounding box center [90, 178] width 38 height 10
type input "0000"
click at [92, 184] on div "服務人員姓名/編號" at bounding box center [89, 177] width 43 height 15
type input "不指定-000"
click at [118, 182] on div "服務人員姓名/編號 不指定-000 服務人員姓名/編號 商品代號/名稱 商品代號/名稱" at bounding box center [127, 177] width 119 height 15
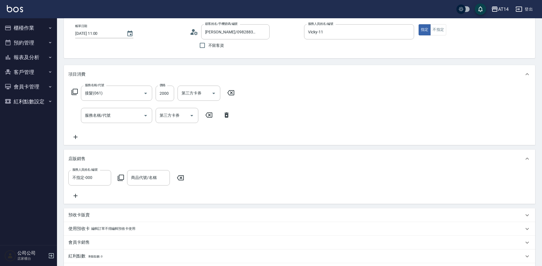
click at [119, 182] on div "服務人員姓名/編號 不指定-000 服務人員姓名/編號 商品代號/名稱 商品代號/名稱" at bounding box center [127, 177] width 119 height 15
click at [120, 178] on icon at bounding box center [121, 177] width 7 height 7
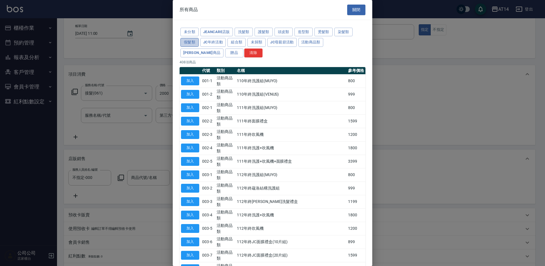
click at [185, 38] on button "假髮類" at bounding box center [190, 42] width 18 height 9
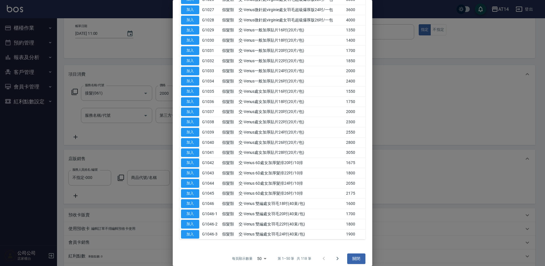
scroll to position [350, 0]
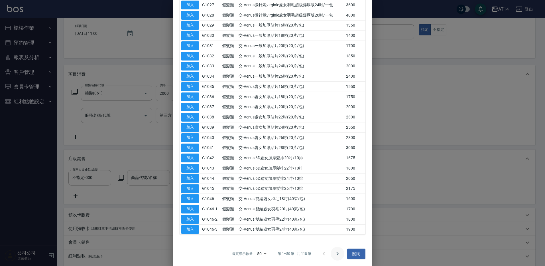
click at [331, 253] on button "Go to next page" at bounding box center [338, 254] width 14 height 14
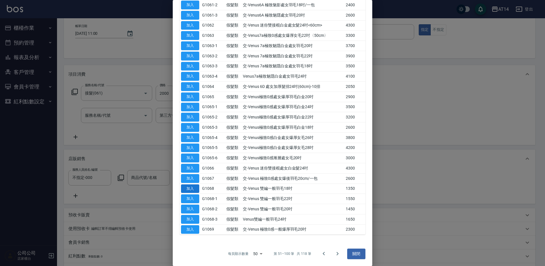
click at [192, 187] on button "加入" at bounding box center [190, 188] width 18 height 9
type input "交-Venus 雙編一般羽毛18吋"
type input "7"
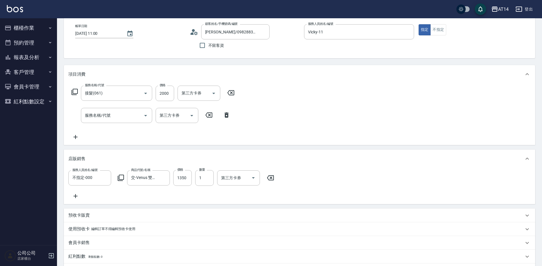
click at [76, 196] on icon at bounding box center [76, 196] width 4 height 4
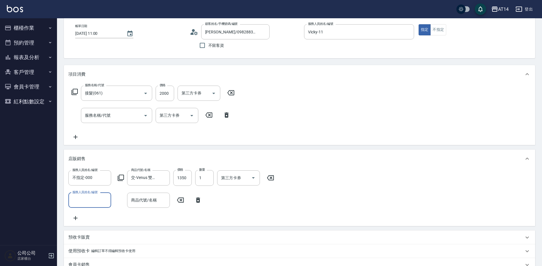
click at [87, 195] on input "服務人員姓名/編號" at bounding box center [90, 200] width 38 height 10
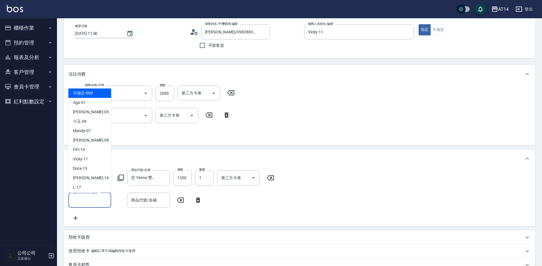
type input "1"
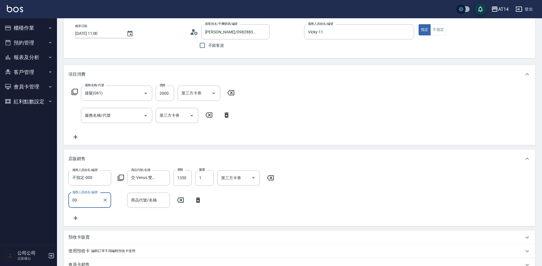
type input "00"
click at [88, 195] on div "服務人員姓名/編號 服務人員姓名/編號" at bounding box center [89, 200] width 43 height 15
type input "不指定-000"
click at [122, 178] on icon at bounding box center [121, 177] width 7 height 7
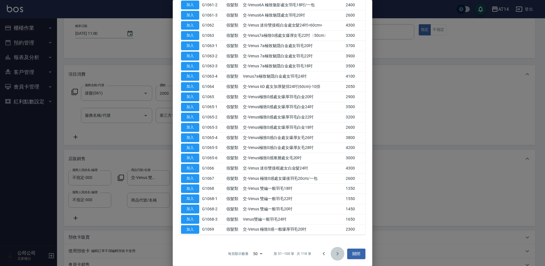
click at [336, 252] on icon "Go to next page" at bounding box center [337, 253] width 7 height 7
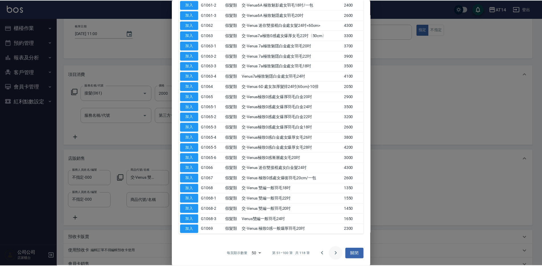
scroll to position [0, 0]
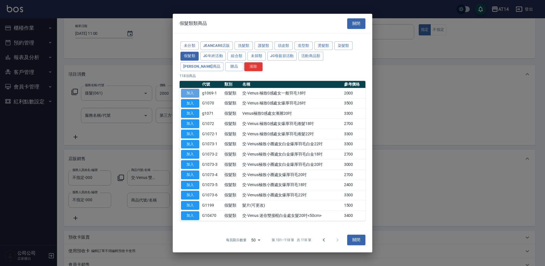
click at [198, 95] on button "加入" at bounding box center [190, 93] width 18 height 9
type input "11"
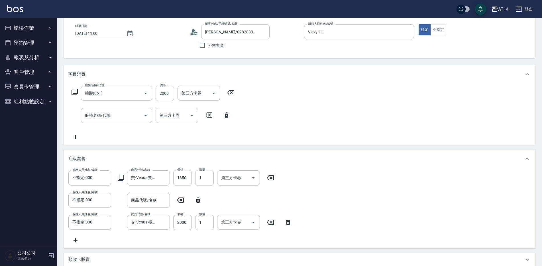
click at [199, 199] on icon at bounding box center [198, 199] width 4 height 5
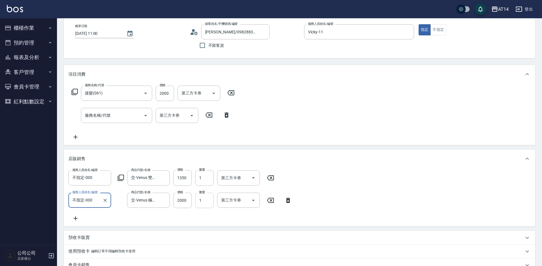
click at [206, 196] on input "1" at bounding box center [204, 200] width 19 height 15
type input "2"
type input "15"
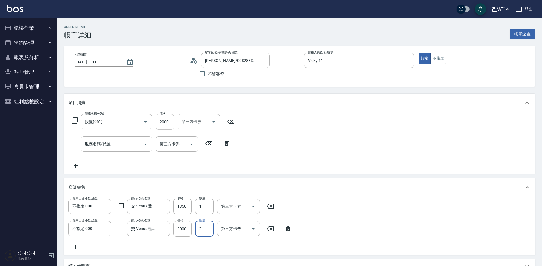
type input "2"
click at [165, 122] on input "2000" at bounding box center [165, 121] width 19 height 15
type input "11"
type input "107"
type input "13"
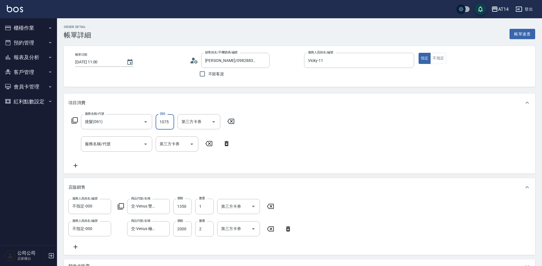
type input "10757"
type input "32"
type input "10757"
click at [126, 146] on input "服務名稱/代號" at bounding box center [113, 144] width 58 height 10
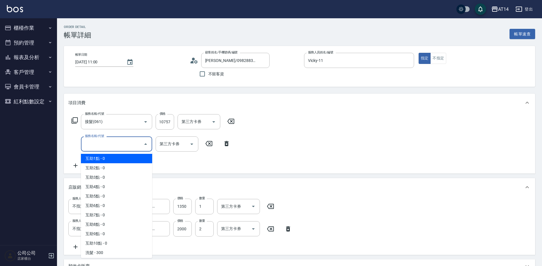
scroll to position [0, 0]
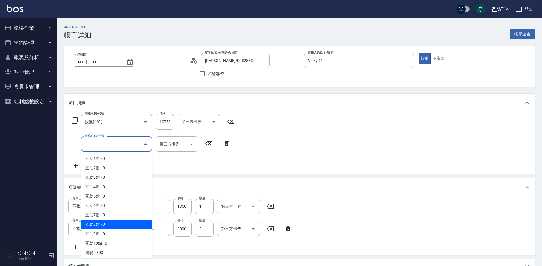
click at [117, 221] on span "互助8點 - 0" at bounding box center [116, 224] width 71 height 9
type input "互助8點(008)"
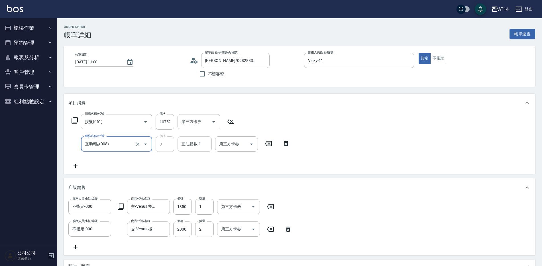
click at [195, 151] on div "互助點數-1" at bounding box center [195, 143] width 34 height 15
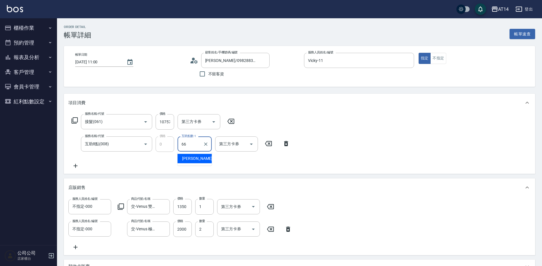
type input "[PERSON_NAME]-66"
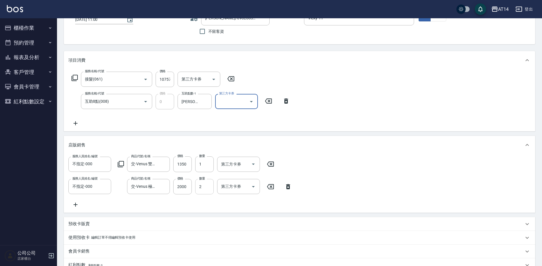
scroll to position [143, 0]
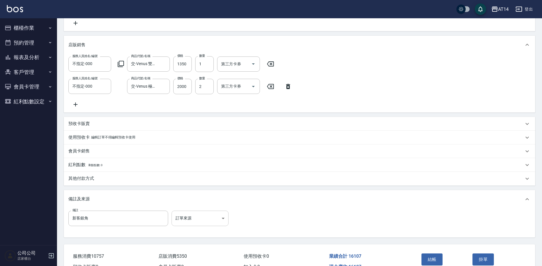
click at [205, 226] on body "AT14 登出 櫃檯作業 打帳單 帳單列表 掛單列表 現金收支登錄 材料自購登錄 每日結帳 排班表 掃碼打卡 預約管理 預約管理 單日預約紀錄 單週預約紀錄 …" at bounding box center [271, 76] width 542 height 439
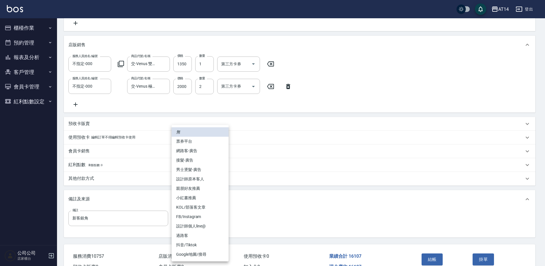
click at [212, 162] on li "接髮-廣告" at bounding box center [200, 159] width 57 height 9
type input "接髮-廣告"
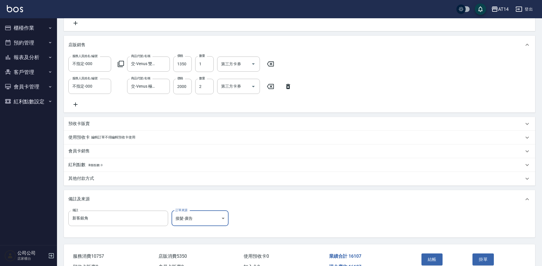
click at [106, 178] on div "其他付款方式" at bounding box center [300, 179] width 472 height 14
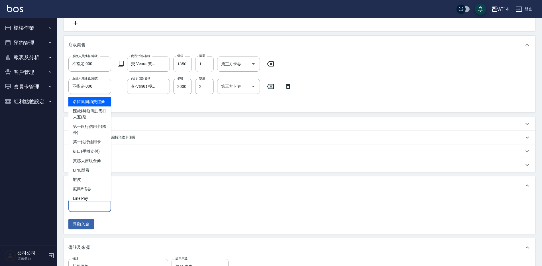
click at [100, 206] on input "其他付款方式" at bounding box center [90, 204] width 38 height 10
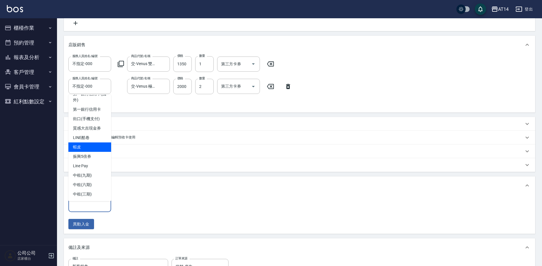
scroll to position [39, 0]
click at [100, 177] on span "中租(九期)" at bounding box center [89, 175] width 43 height 9
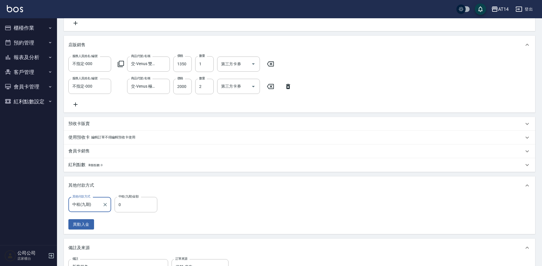
type input "中租(九期)"
click at [128, 206] on input "0" at bounding box center [136, 204] width 43 height 15
type input "1610"
type input "29"
type input "16107"
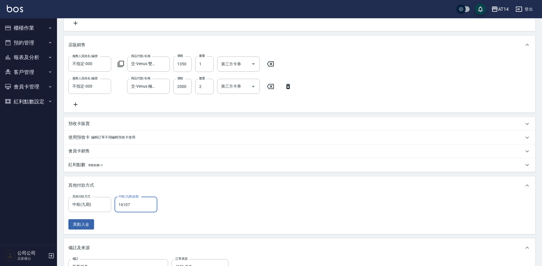
type input "0"
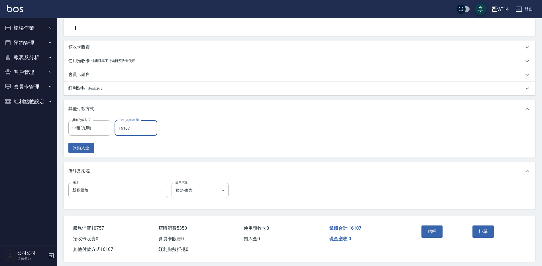
scroll to position [228, 0]
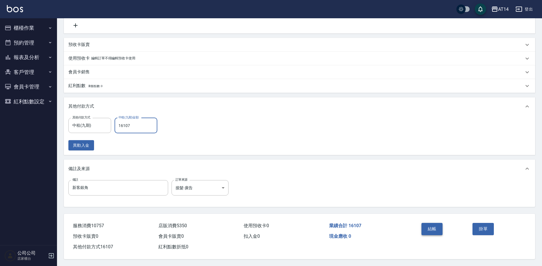
type input "16107"
click at [441, 223] on button "結帳" at bounding box center [432, 229] width 21 height 12
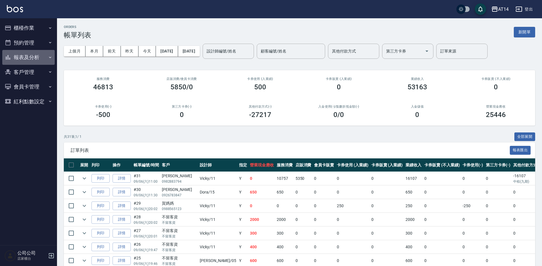
click at [40, 59] on button "報表及分析" at bounding box center [28, 57] width 52 height 15
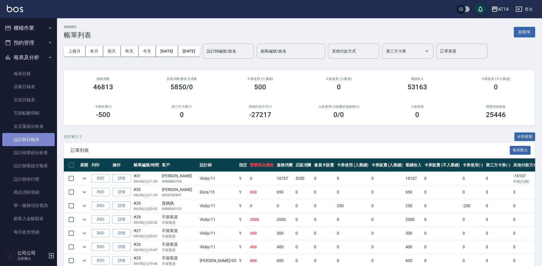
click at [43, 143] on link "設計師日報表" at bounding box center [28, 139] width 52 height 13
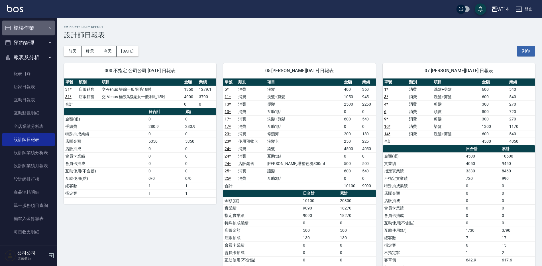
click at [38, 30] on button "櫃檯作業" at bounding box center [28, 28] width 52 height 15
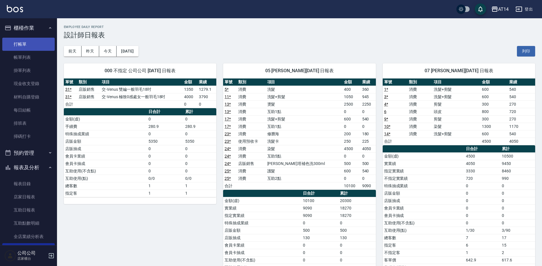
click at [43, 43] on link "打帳單" at bounding box center [28, 44] width 52 height 13
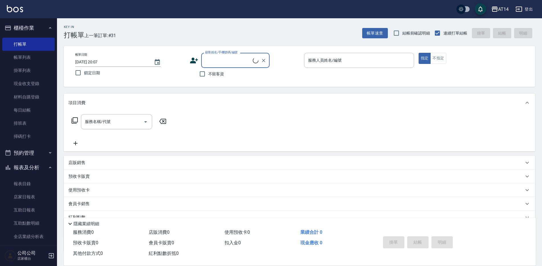
click at [338, 68] on p at bounding box center [359, 71] width 110 height 6
click at [208, 76] on input "不留客資" at bounding box center [203, 74] width 12 height 12
checkbox input "true"
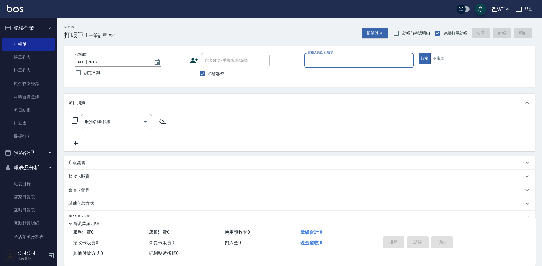
click at [341, 67] on div "服務人員姓名/編號" at bounding box center [359, 60] width 110 height 15
type input "Dora-15"
type button "true"
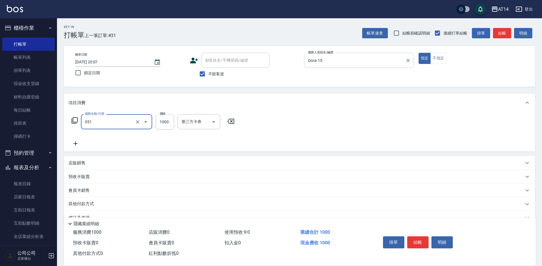
type input "護髮(051)"
type input "1800"
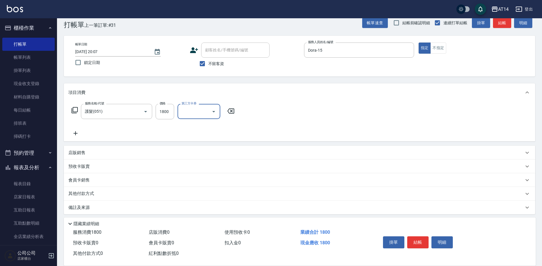
scroll to position [13, 0]
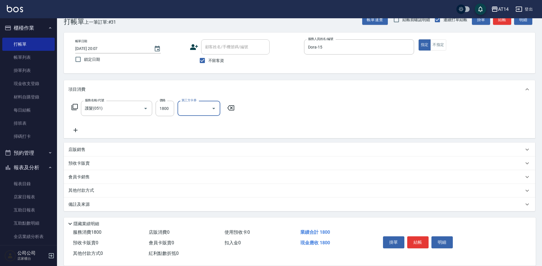
click at [131, 203] on div "備註及來源" at bounding box center [296, 204] width 456 height 6
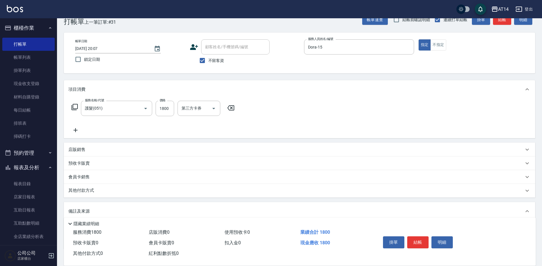
click at [73, 130] on icon at bounding box center [75, 130] width 14 height 7
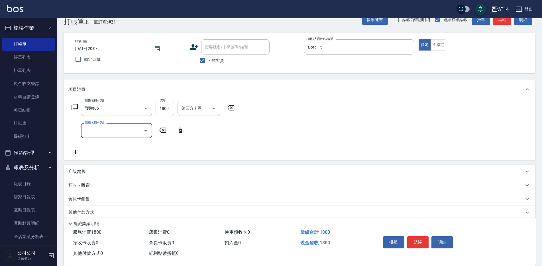
click at [101, 138] on div "服務名稱/代號" at bounding box center [116, 130] width 71 height 15
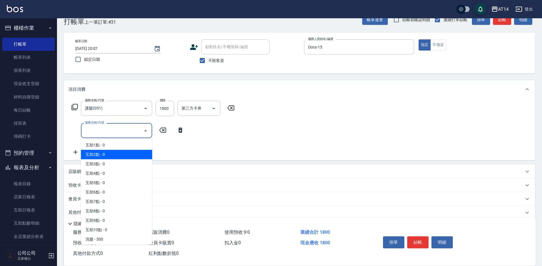
click at [104, 155] on span "互助2點 - 0" at bounding box center [116, 154] width 71 height 9
type input "互助2點(002)"
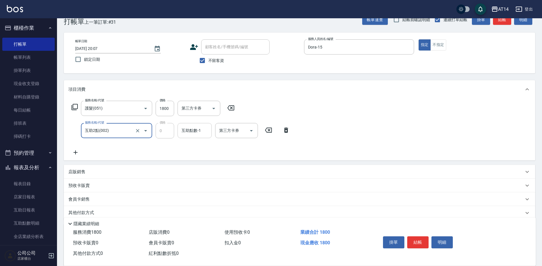
click at [197, 131] on div "互助點數-1 互助點數-1" at bounding box center [195, 130] width 34 height 15
type input "[PERSON_NAME]-66"
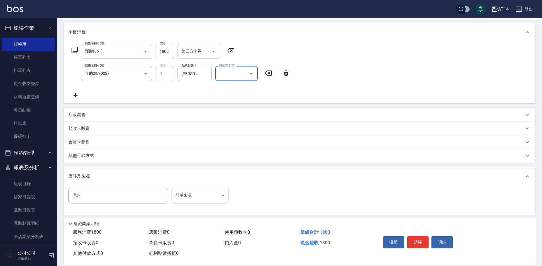
click at [198, 202] on body "AT14 登出 櫃檯作業 打帳單 帳單列表 掛單列表 現金收支登錄 材料自購登錄 每日結帳 排班表 掃碼打卡 預約管理 預約管理 單日預約紀錄 單週預約紀錄 …" at bounding box center [271, 100] width 542 height 340
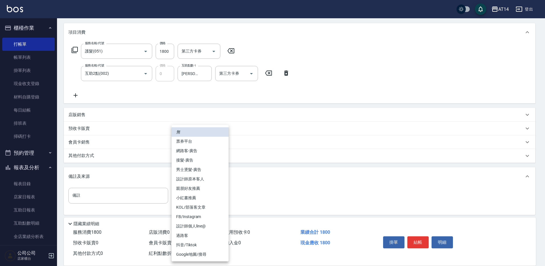
click at [215, 177] on li "設計師原本客人" at bounding box center [200, 178] width 57 height 9
type input "設計師原本客人"
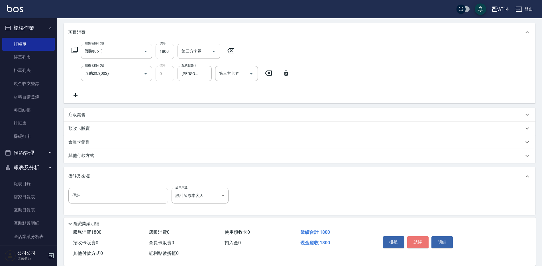
click at [422, 239] on button "結帳" at bounding box center [418, 242] width 21 height 12
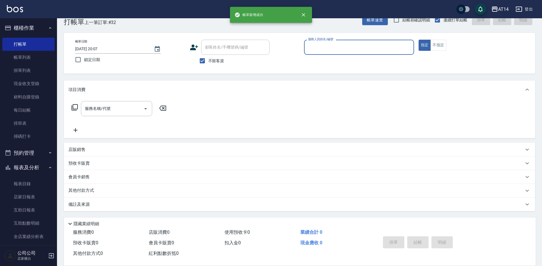
scroll to position [57, 0]
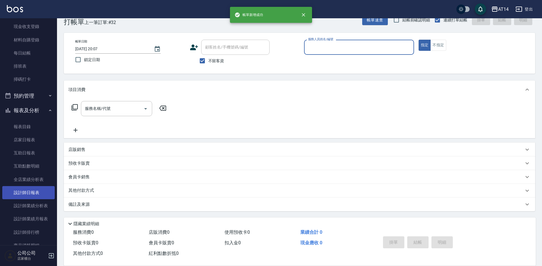
click at [34, 190] on link "設計師日報表" at bounding box center [28, 192] width 52 height 13
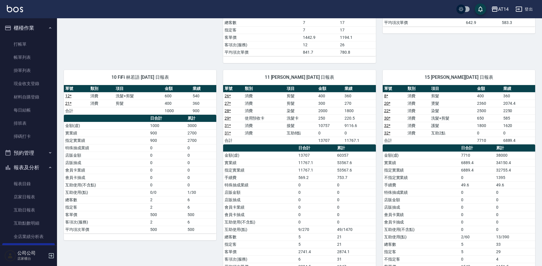
scroll to position [257, 0]
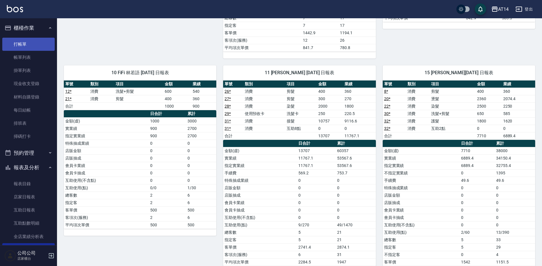
click at [36, 42] on link "打帳單" at bounding box center [28, 44] width 52 height 13
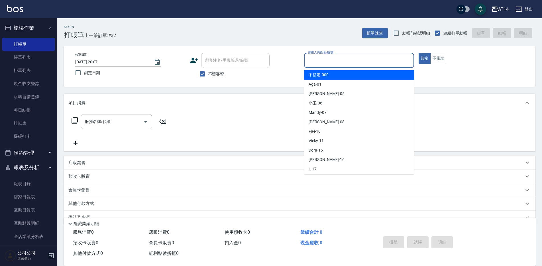
click at [346, 56] on input "服務人員姓名/編號" at bounding box center [359, 60] width 105 height 10
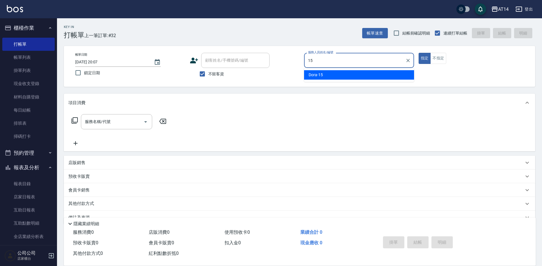
type input "Dora-15"
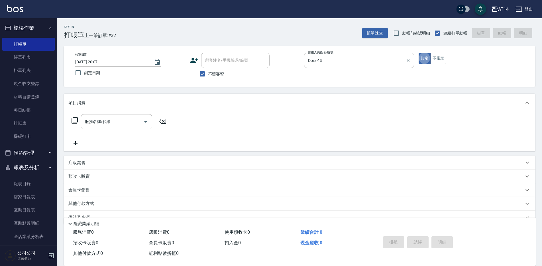
type button "true"
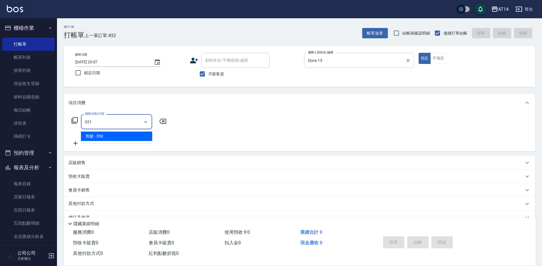
type input "剪髮(021)"
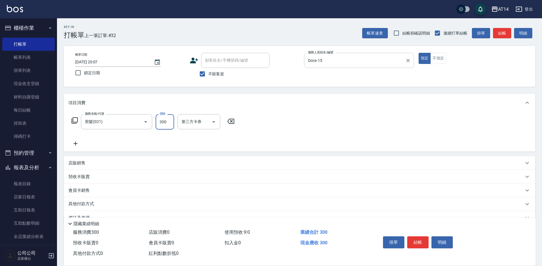
type input "300"
click at [412, 236] on button "結帳" at bounding box center [418, 242] width 21 height 12
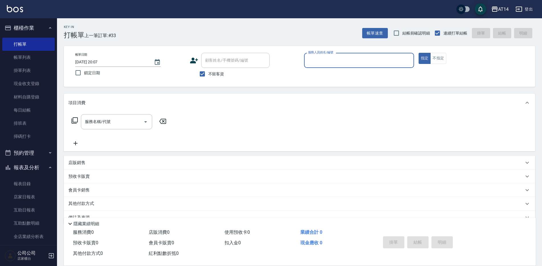
click at [19, 153] on button "預約管理" at bounding box center [28, 152] width 52 height 15
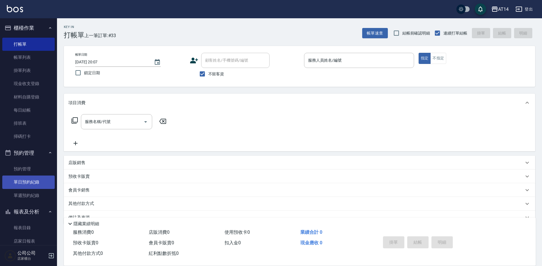
click at [30, 178] on link "單日預約紀錄" at bounding box center [28, 181] width 52 height 13
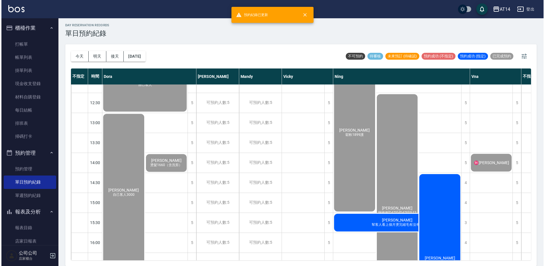
scroll to position [57, 0]
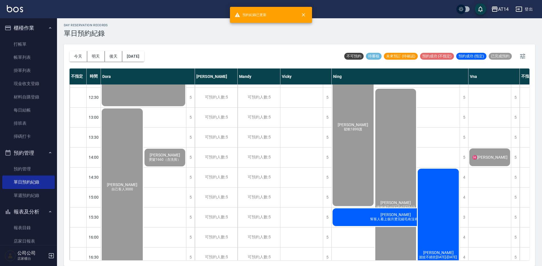
click at [434, 210] on div "[PERSON_NAME] 波紋不繞吹[DATE]-[DATE]護" at bounding box center [438, 257] width 43 height 179
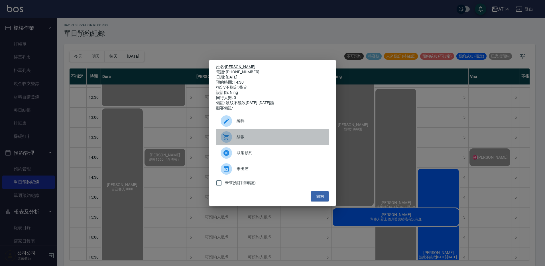
click at [285, 143] on div "結帳" at bounding box center [272, 137] width 113 height 16
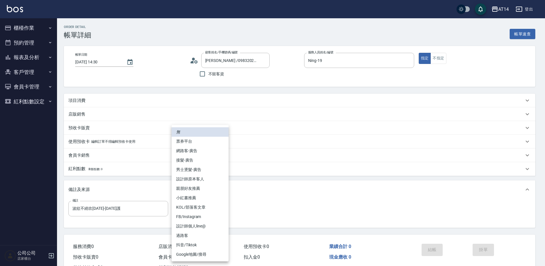
click at [195, 151] on li "網路客-廣告" at bounding box center [200, 150] width 57 height 9
type input "網路客-廣告"
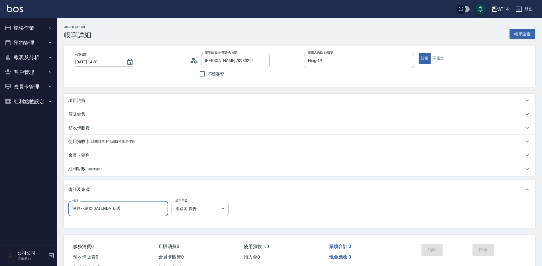
drag, startPoint x: 131, startPoint y: 208, endPoint x: 0, endPoint y: 209, distance: 130.6
click at [8, 208] on div "AT14 登出 櫃檯作業 打帳單 帳單列表 掛單列表 現金收支登錄 材料自購登錄 每日結帳 排班表 掃碼打卡 預約管理 預約管理 單日預約紀錄 單週預約紀錄 …" at bounding box center [271, 143] width 542 height 287
click at [109, 102] on div "項目消費" at bounding box center [296, 101] width 456 height 6
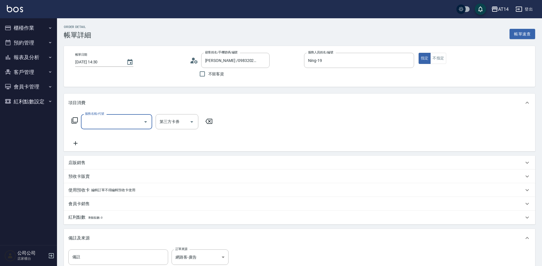
click at [107, 122] on input "服務名稱/代號" at bounding box center [113, 122] width 58 height 10
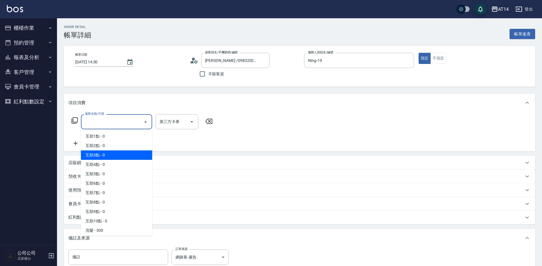
click at [112, 156] on span "互助3點 - 0" at bounding box center [116, 154] width 71 height 9
type input "互助3點(003)"
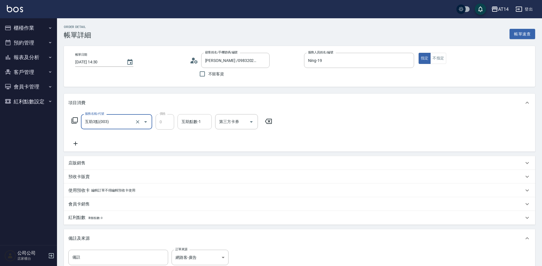
click at [191, 124] on div "互助點數-1 互助點數-1" at bounding box center [195, 121] width 34 height 15
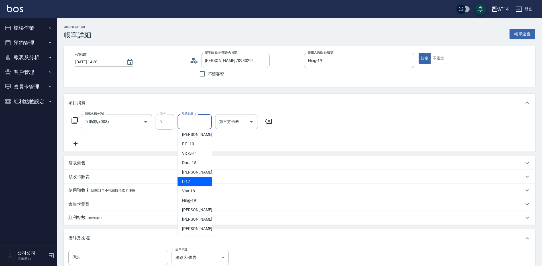
scroll to position [57, 0]
click at [193, 228] on span "楊明月 -63" at bounding box center [200, 230] width 36 height 6
type input "楊明月-63"
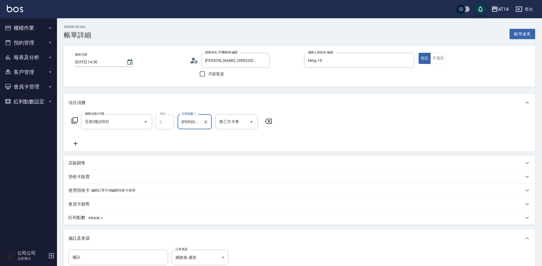
click at [76, 144] on icon at bounding box center [75, 143] width 14 height 7
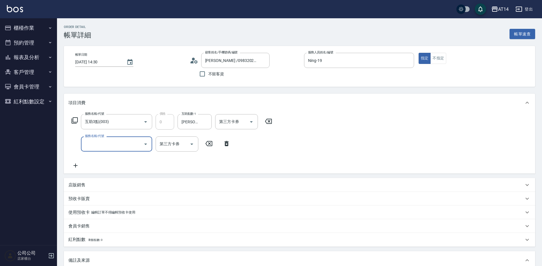
click at [90, 147] on input "服務名稱/代號" at bounding box center [113, 144] width 58 height 10
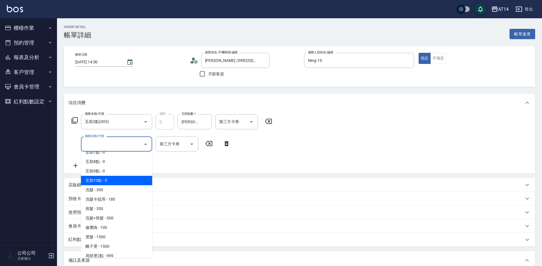
scroll to position [86, 0]
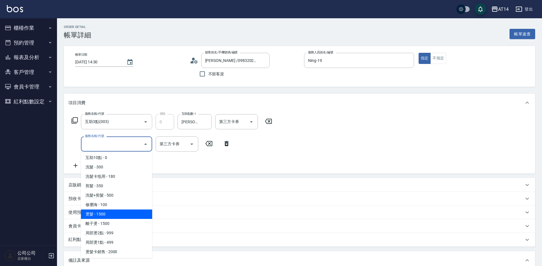
click at [109, 212] on span "燙髮 - 1500" at bounding box center [116, 213] width 71 height 9
type input "3"
type input "燙髮(031)"
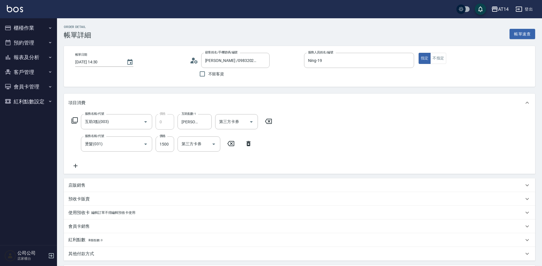
click at [77, 163] on icon at bounding box center [75, 165] width 14 height 7
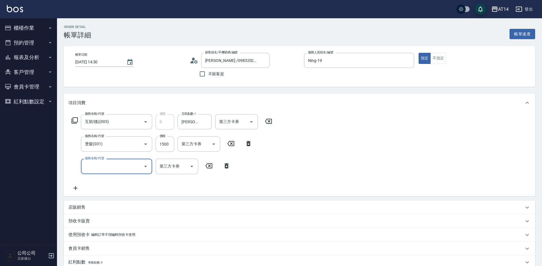
click at [84, 165] on input "服務名稱/代號" at bounding box center [113, 166] width 58 height 10
type input "051"
type input "5"
type input "護髮(051)"
click at [163, 165] on input "1000" at bounding box center [165, 166] width 19 height 15
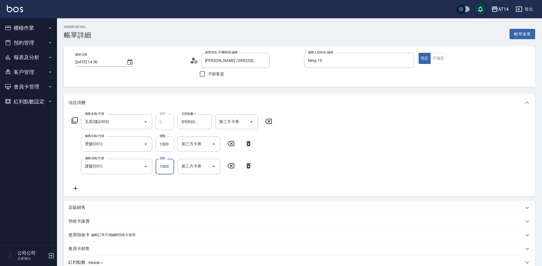
type input "2"
type input "3"
type input "2300"
type input "8"
type input "2300"
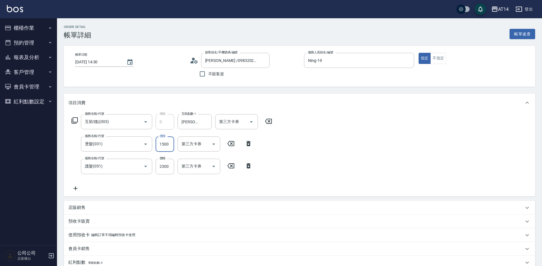
click at [165, 151] on input "1500" at bounding box center [165, 143] width 19 height 15
type input "1"
type input "5"
type input "1299"
type input "7"
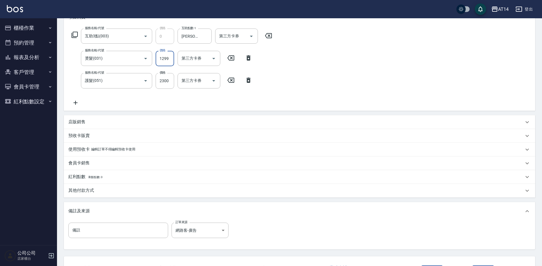
scroll to position [131, 0]
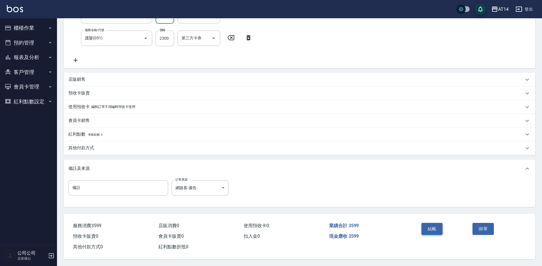
type input "1299"
click at [427, 227] on button "結帳" at bounding box center [432, 229] width 21 height 12
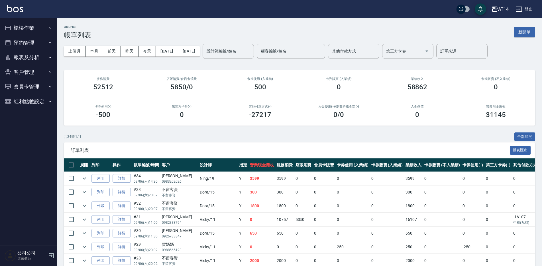
click at [33, 62] on button "報表及分析" at bounding box center [28, 57] width 52 height 15
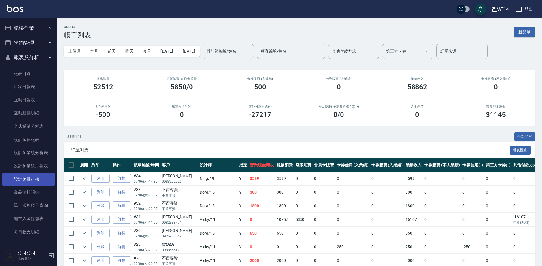
click at [32, 179] on link "設計師排行榜" at bounding box center [28, 179] width 52 height 13
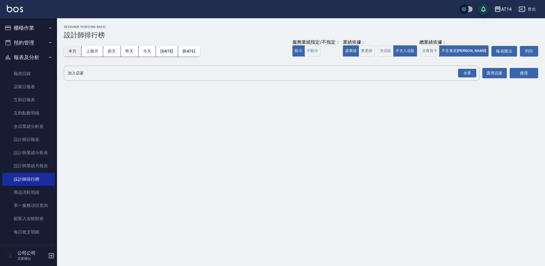
click at [76, 48] on button "本月" at bounding box center [73, 51] width 18 height 11
click at [472, 77] on div "全選" at bounding box center [467, 73] width 18 height 9
click at [512, 72] on button "搜尋" at bounding box center [524, 73] width 29 height 11
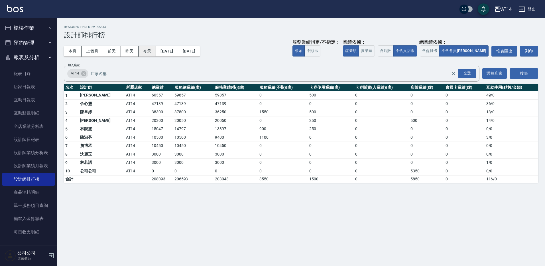
click at [150, 50] on button "今天" at bounding box center [148, 51] width 18 height 11
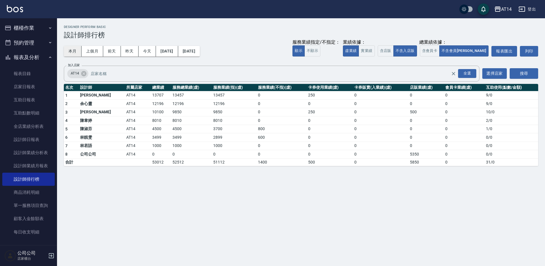
click at [73, 53] on button "本月" at bounding box center [73, 51] width 18 height 11
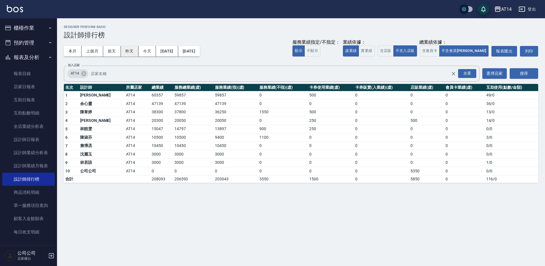
click at [130, 50] on button "昨天" at bounding box center [130, 51] width 18 height 11
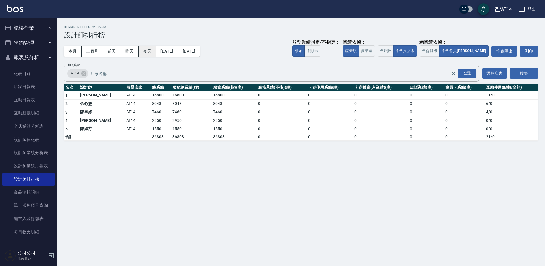
click at [145, 51] on button "今天" at bounding box center [148, 51] width 18 height 11
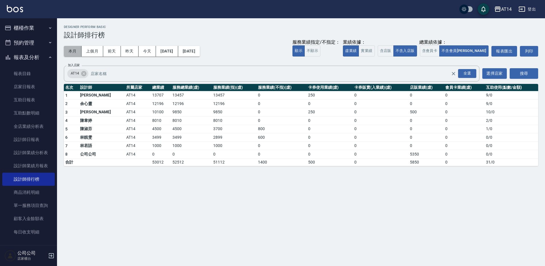
click at [74, 50] on button "本月" at bounding box center [73, 51] width 18 height 11
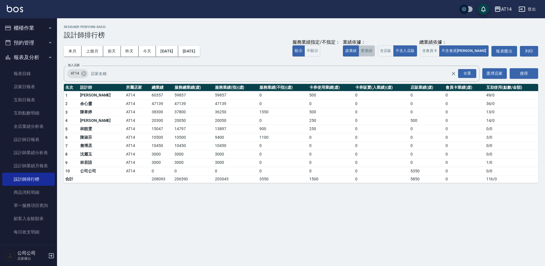
click at [375, 53] on button "實業績" at bounding box center [367, 50] width 16 height 11
click at [359, 53] on button "虛業績" at bounding box center [351, 50] width 16 height 11
click at [23, 86] on link "店家日報表" at bounding box center [28, 86] width 52 height 13
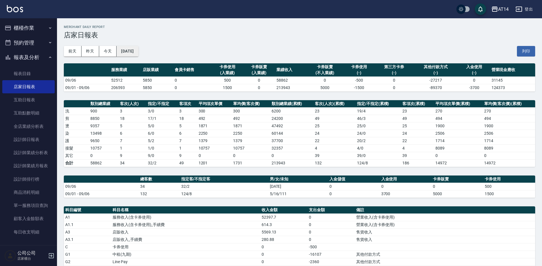
click at [129, 48] on button "[DATE]" at bounding box center [128, 51] width 22 height 11
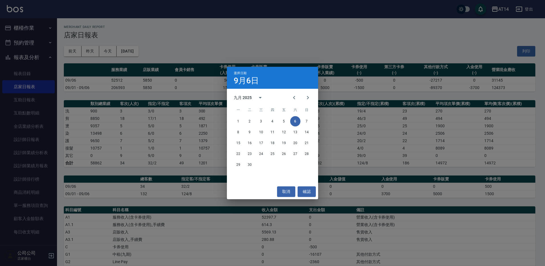
click at [280, 43] on div "選擇日期 9月6日 九月 2025 一 二 三 四 五 六 日 1 2 3 4 5 6 7 8 9 10 11 12 13 14 15 16 17 18 19…" at bounding box center [272, 133] width 545 height 266
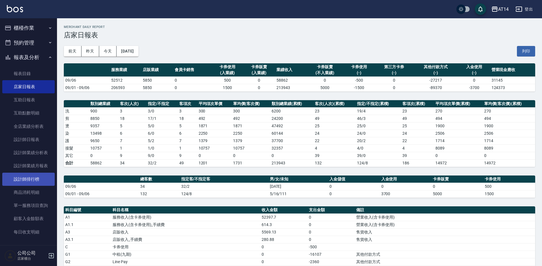
click at [37, 181] on link "設計師排行榜" at bounding box center [28, 179] width 52 height 13
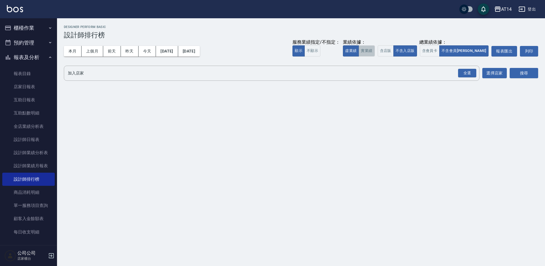
click at [375, 48] on button "實業績" at bounding box center [367, 50] width 16 height 11
click at [394, 48] on button "含店販" at bounding box center [386, 50] width 16 height 11
click at [440, 48] on button "含會員卡" at bounding box center [430, 50] width 20 height 11
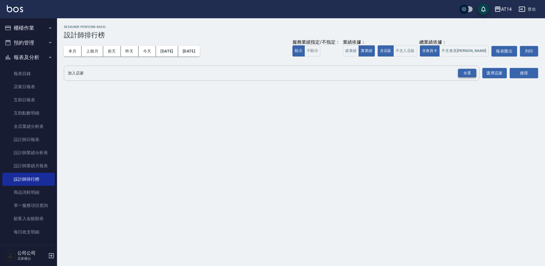
drag, startPoint x: 468, startPoint y: 70, endPoint x: 498, endPoint y: 78, distance: 30.9
click at [469, 70] on div "全選" at bounding box center [467, 73] width 18 height 9
click at [531, 74] on button "搜尋" at bounding box center [524, 73] width 29 height 11
